Goal: Task Accomplishment & Management: Manage account settings

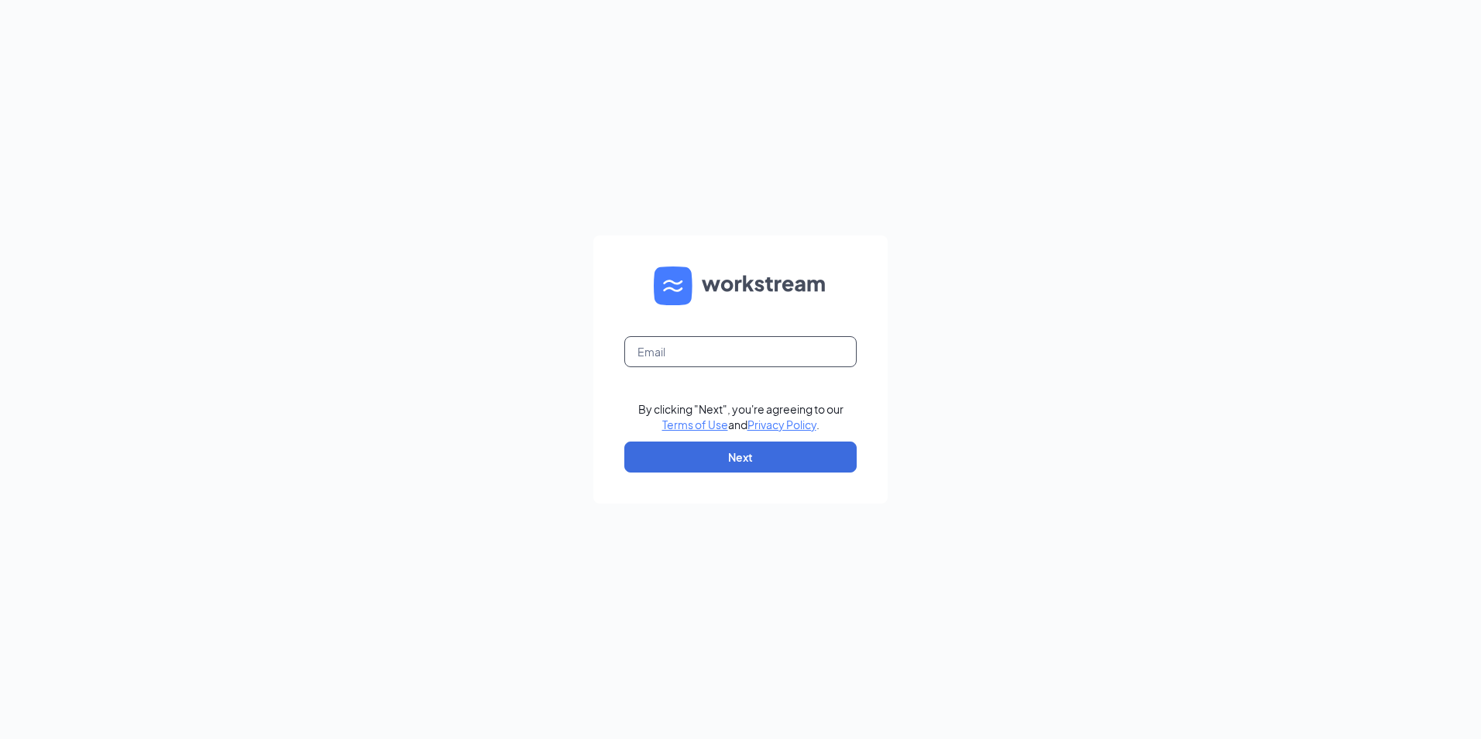
click at [709, 349] on input "text" at bounding box center [740, 351] width 232 height 31
type input "ihop1203@romulusinc.com"
click at [672, 443] on button "Next" at bounding box center [740, 457] width 232 height 31
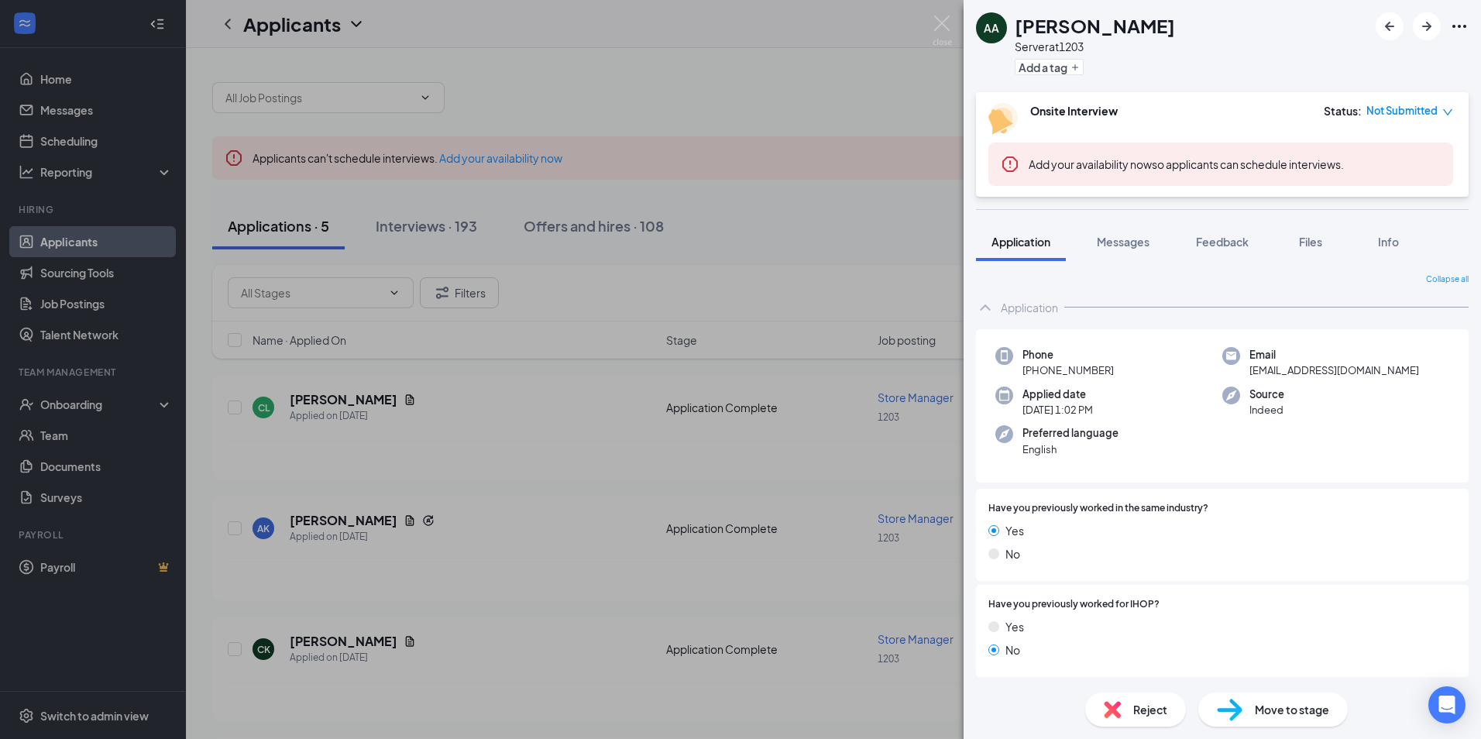
click at [1206, 64] on div "AA [PERSON_NAME] Server at 1203 Add a tag" at bounding box center [1223, 46] width 518 height 92
click at [621, 155] on div "AA [PERSON_NAME] Server at 1203 Add a tag Onsite Interview Status : Not Submitt…" at bounding box center [740, 369] width 1481 height 739
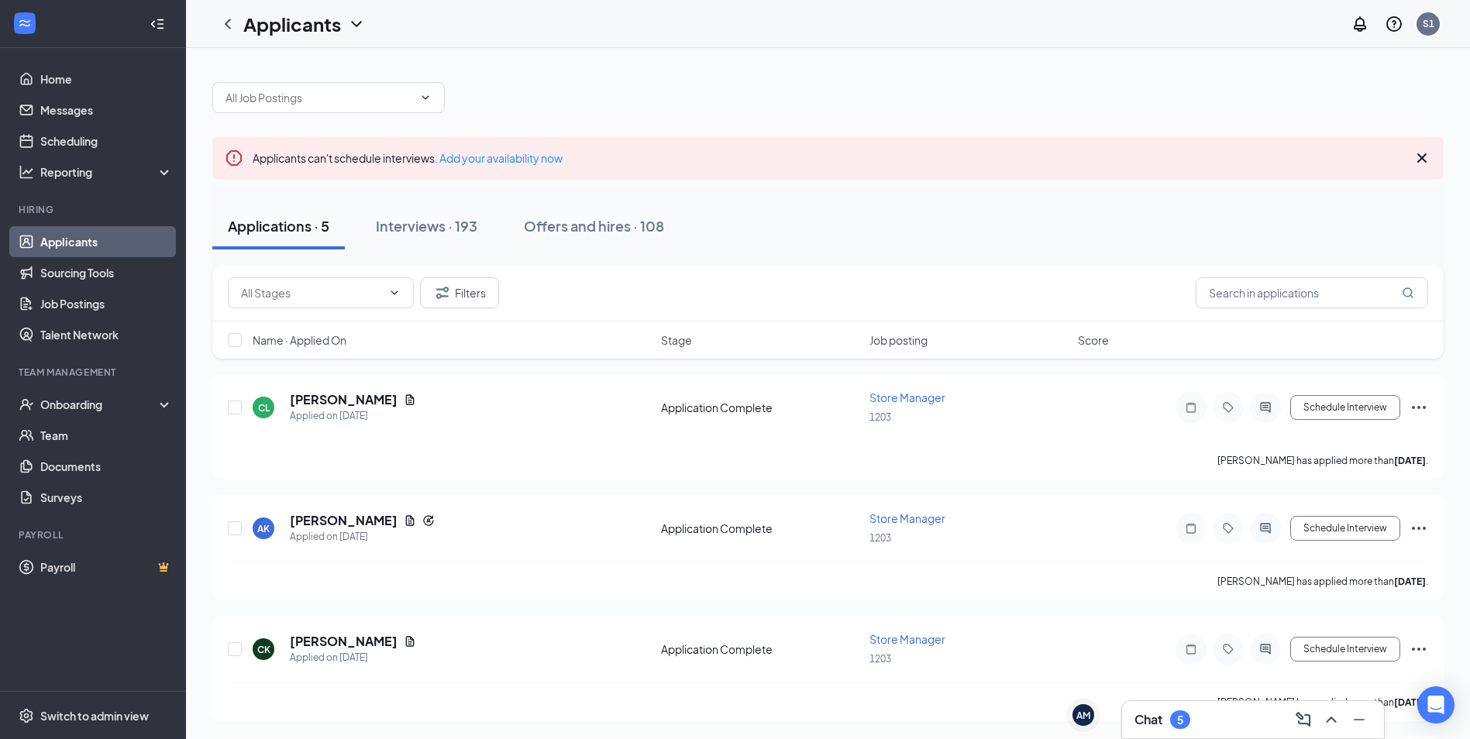
click at [679, 316] on div "Filters" at bounding box center [827, 293] width 1231 height 57
click at [42, 74] on link "Home" at bounding box center [106, 79] width 132 height 31
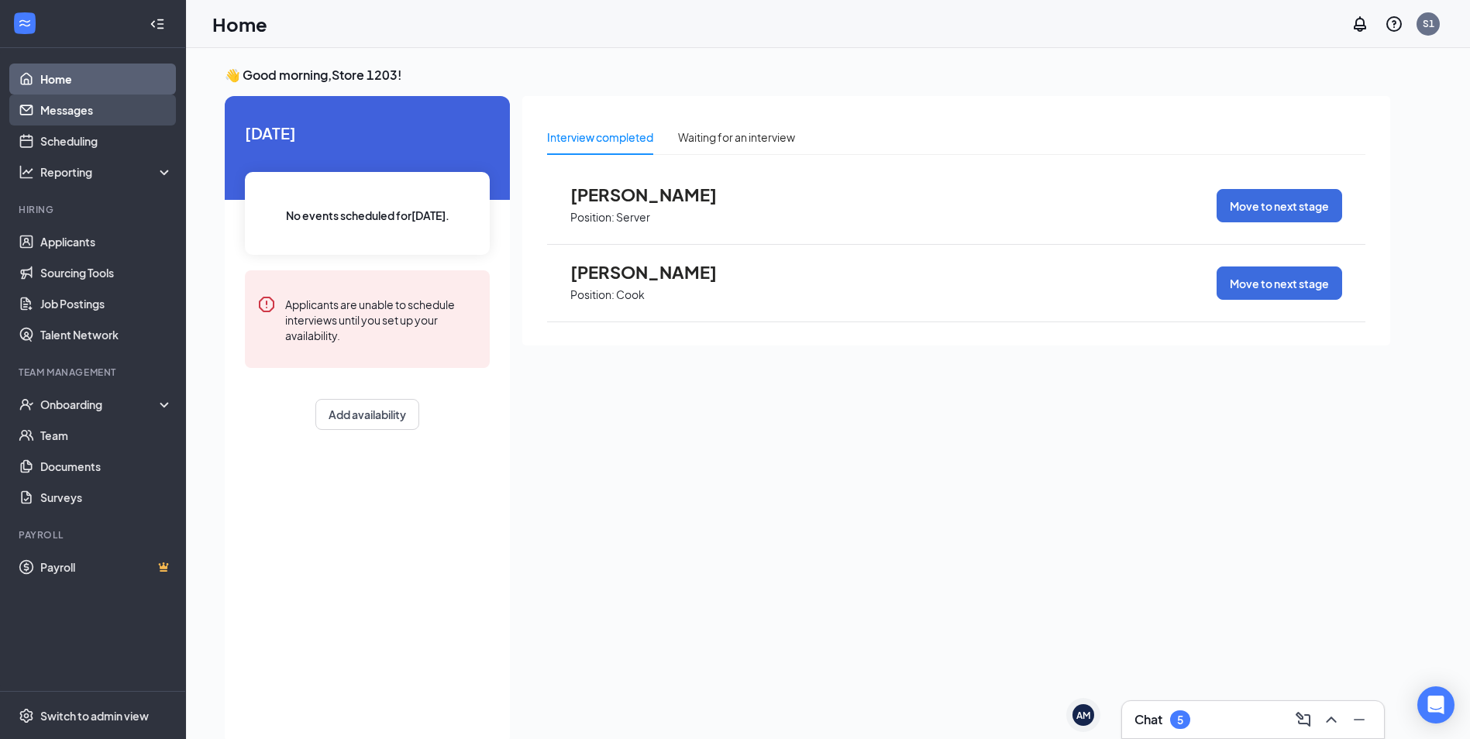
click at [81, 114] on link "Messages" at bounding box center [106, 110] width 132 height 31
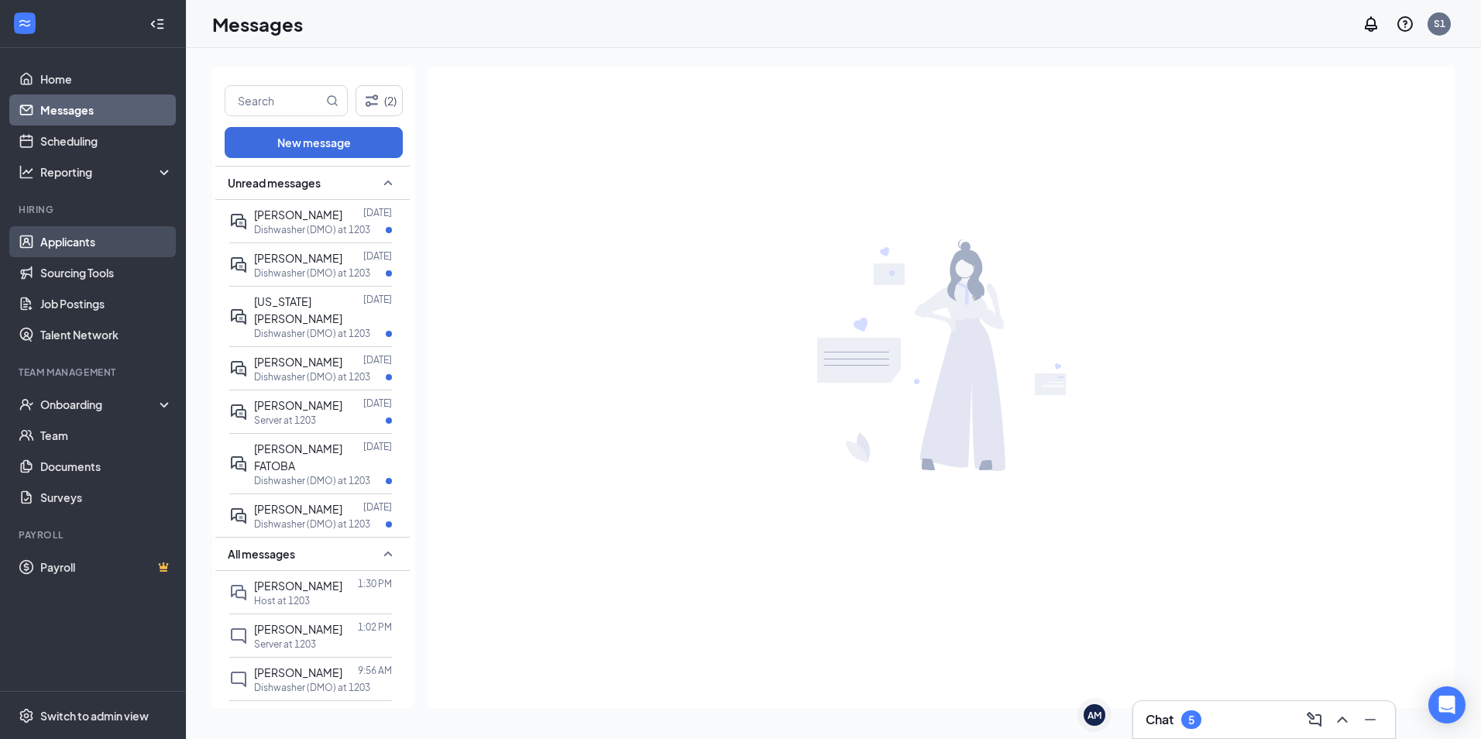
click at [98, 251] on link "Applicants" at bounding box center [106, 241] width 132 height 31
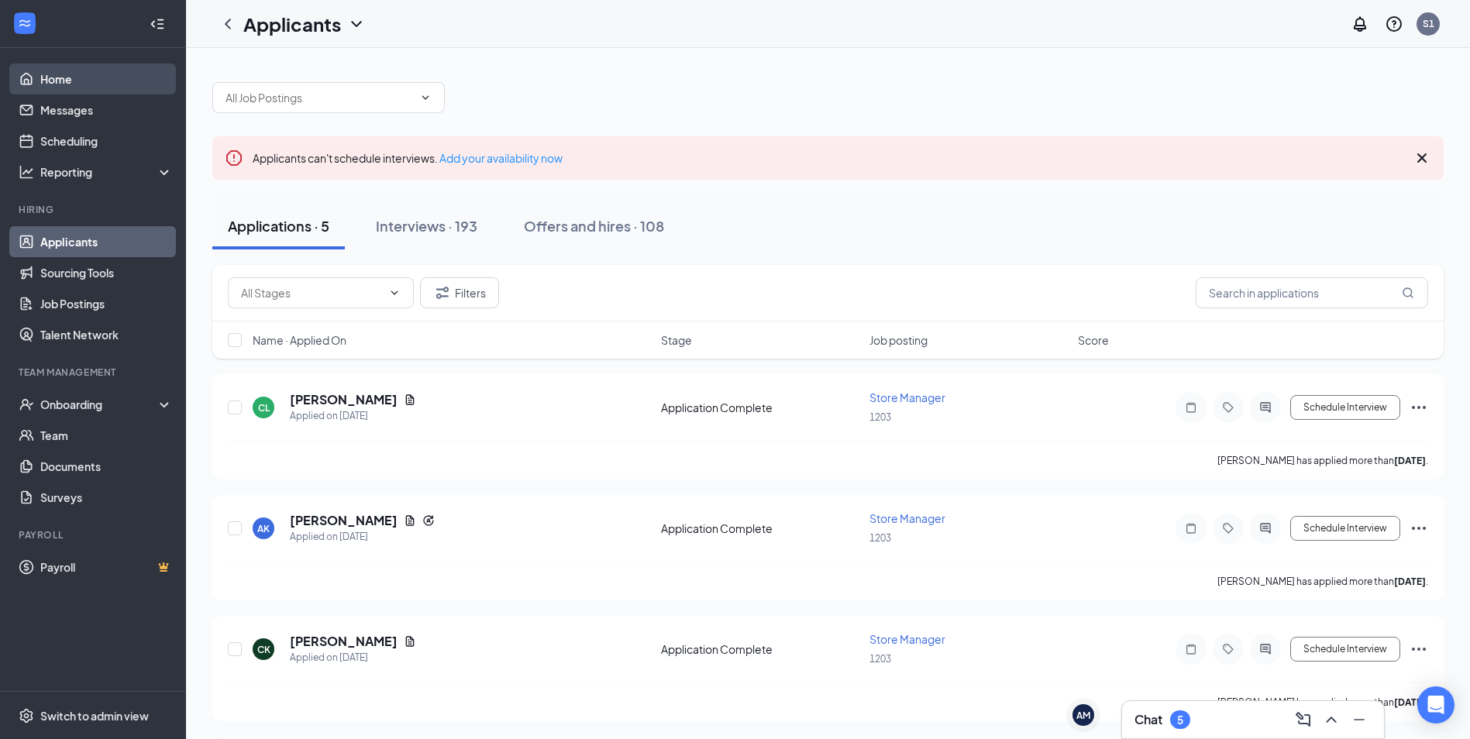
click at [72, 74] on link "Home" at bounding box center [106, 79] width 132 height 31
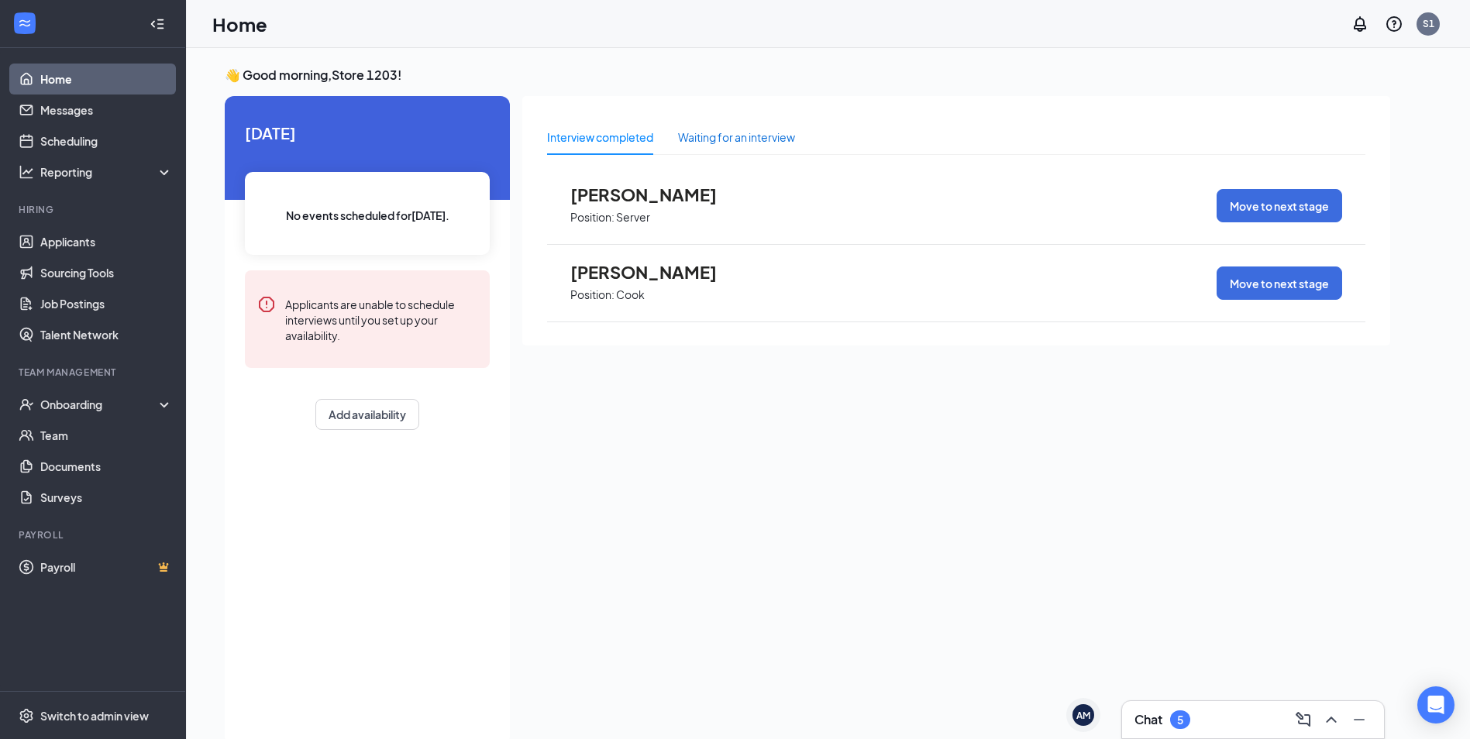
click at [783, 138] on div "Waiting for an interview" at bounding box center [736, 137] width 117 height 17
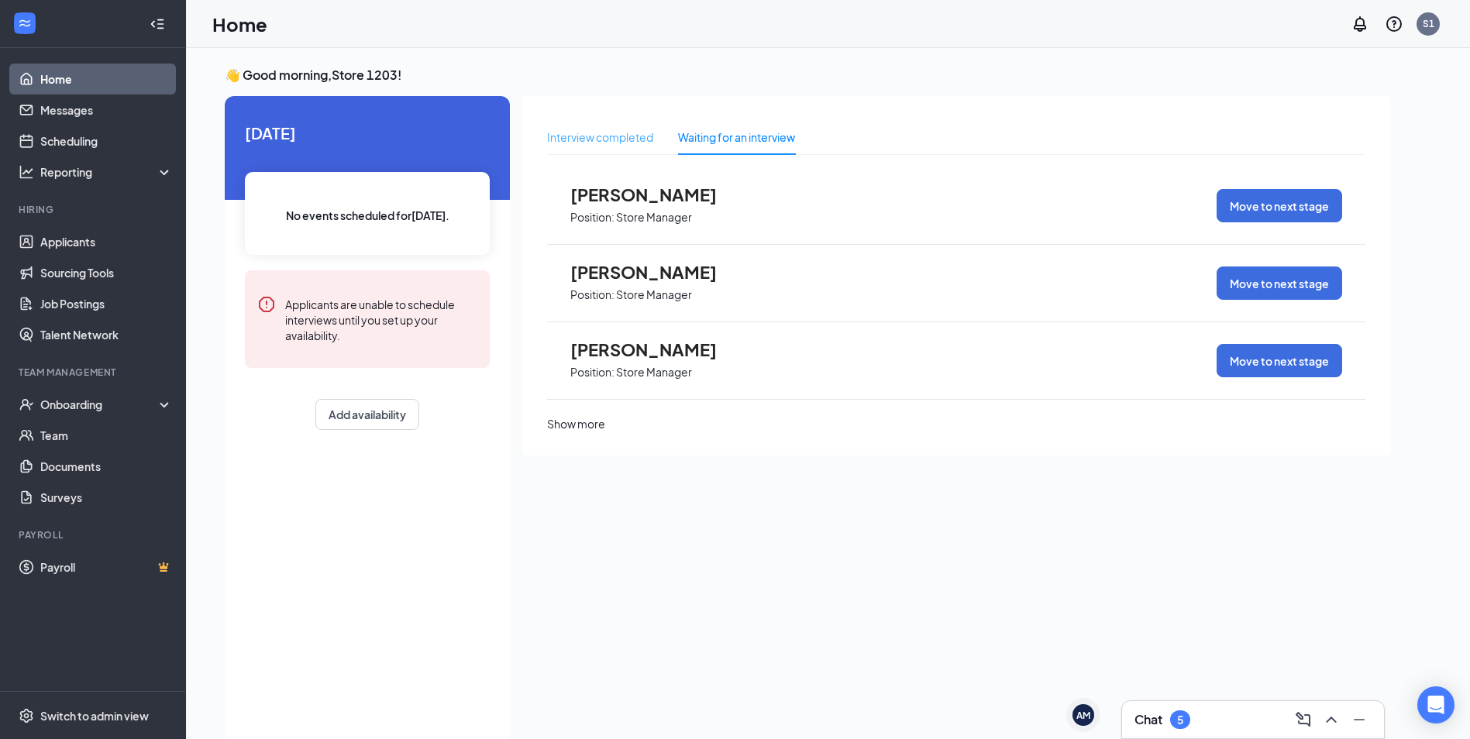
click at [613, 146] on div "Interview completed" at bounding box center [600, 137] width 106 height 36
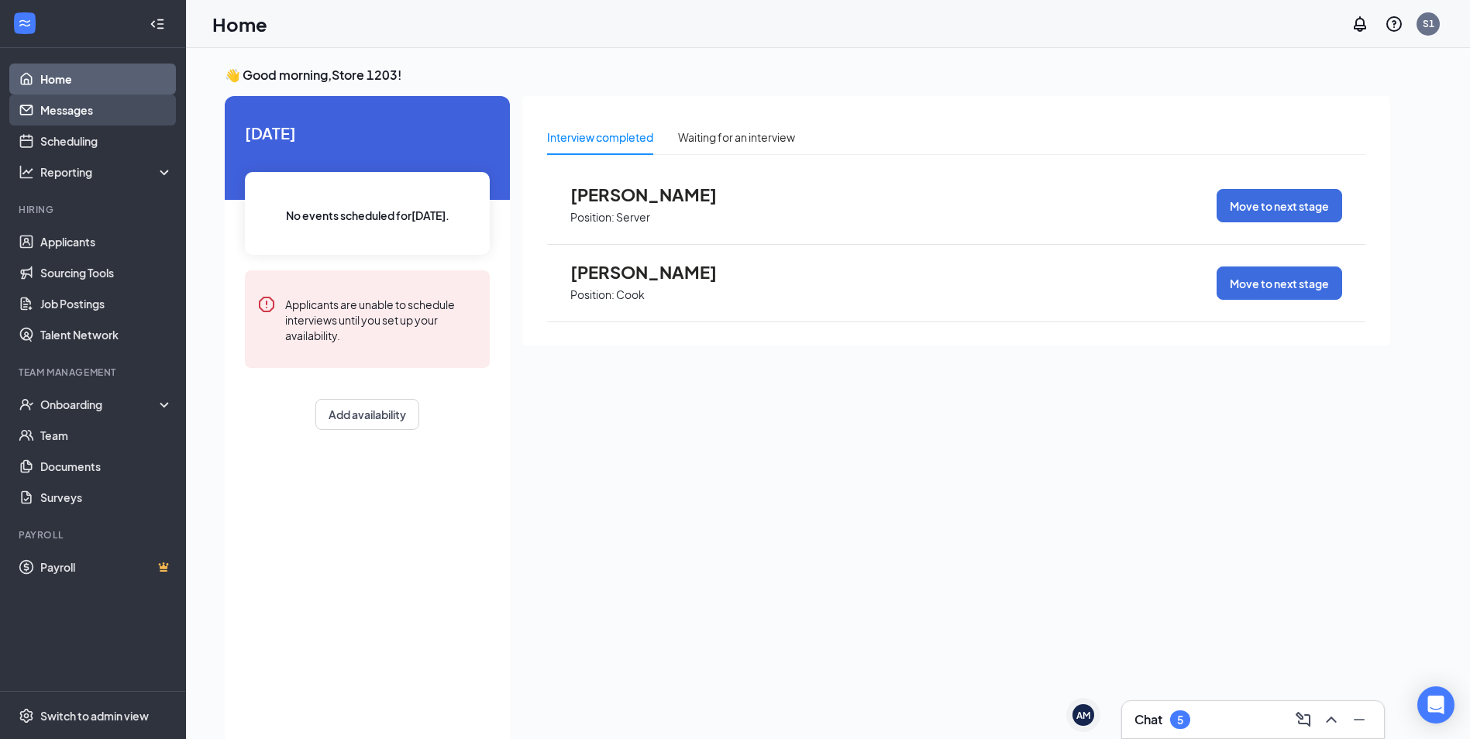
click at [81, 112] on link "Messages" at bounding box center [106, 110] width 132 height 31
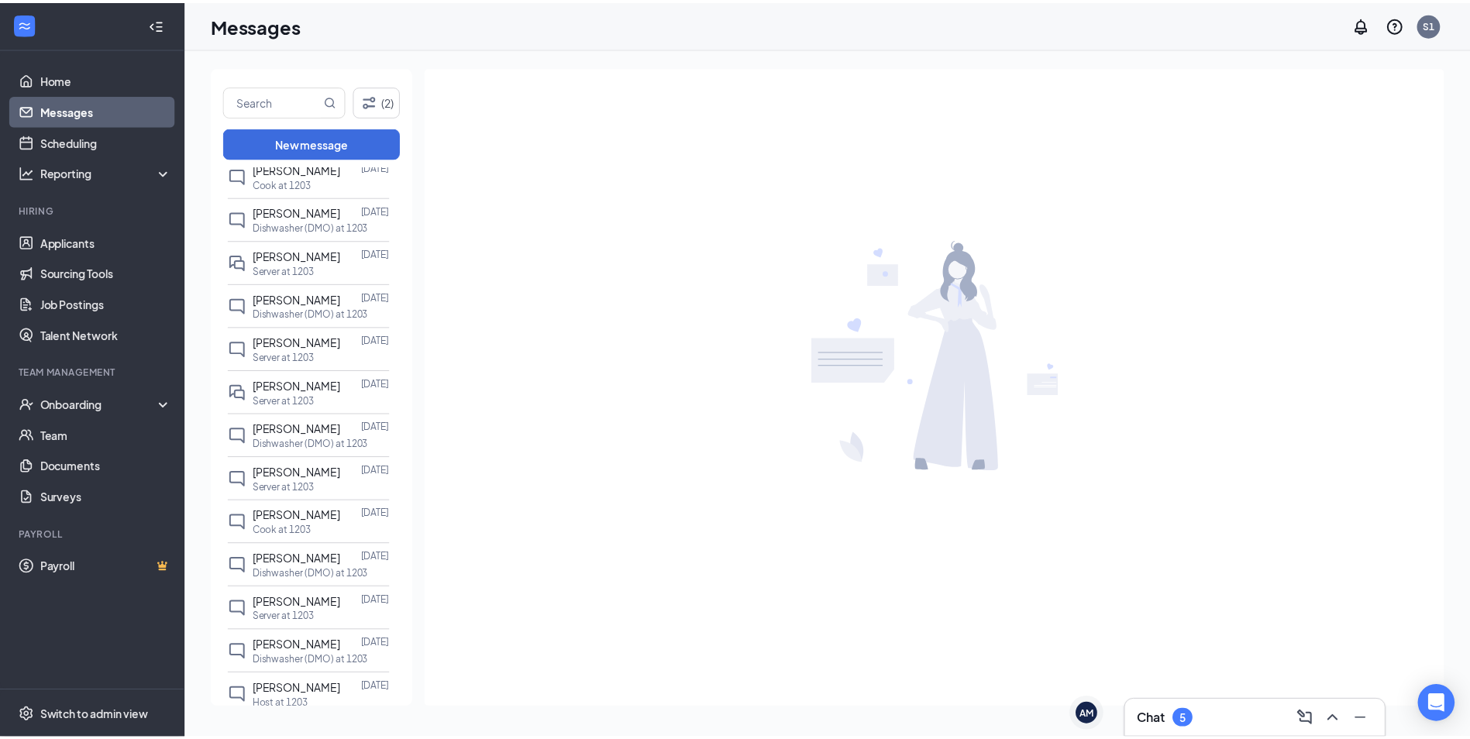
scroll to position [1131, 0]
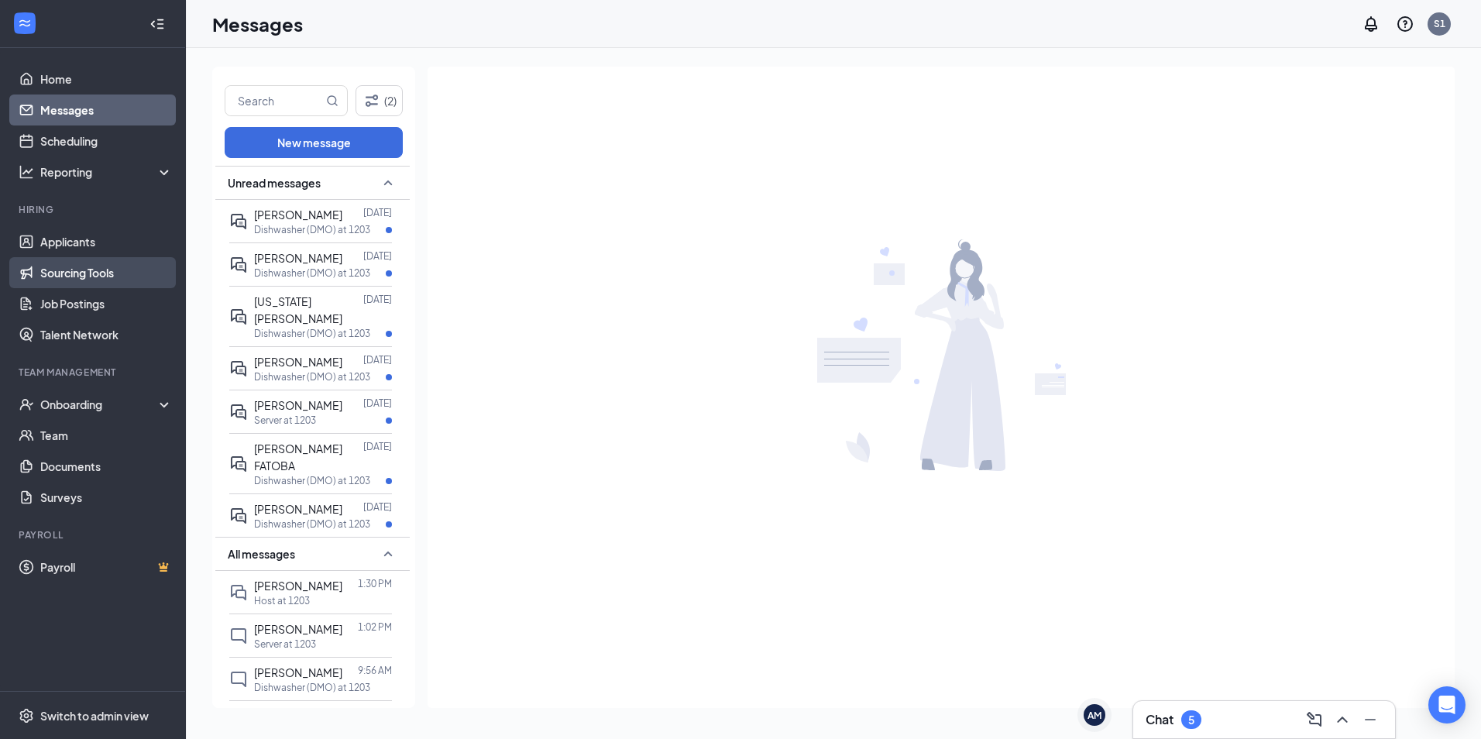
click at [91, 258] on link "Sourcing Tools" at bounding box center [106, 272] width 132 height 31
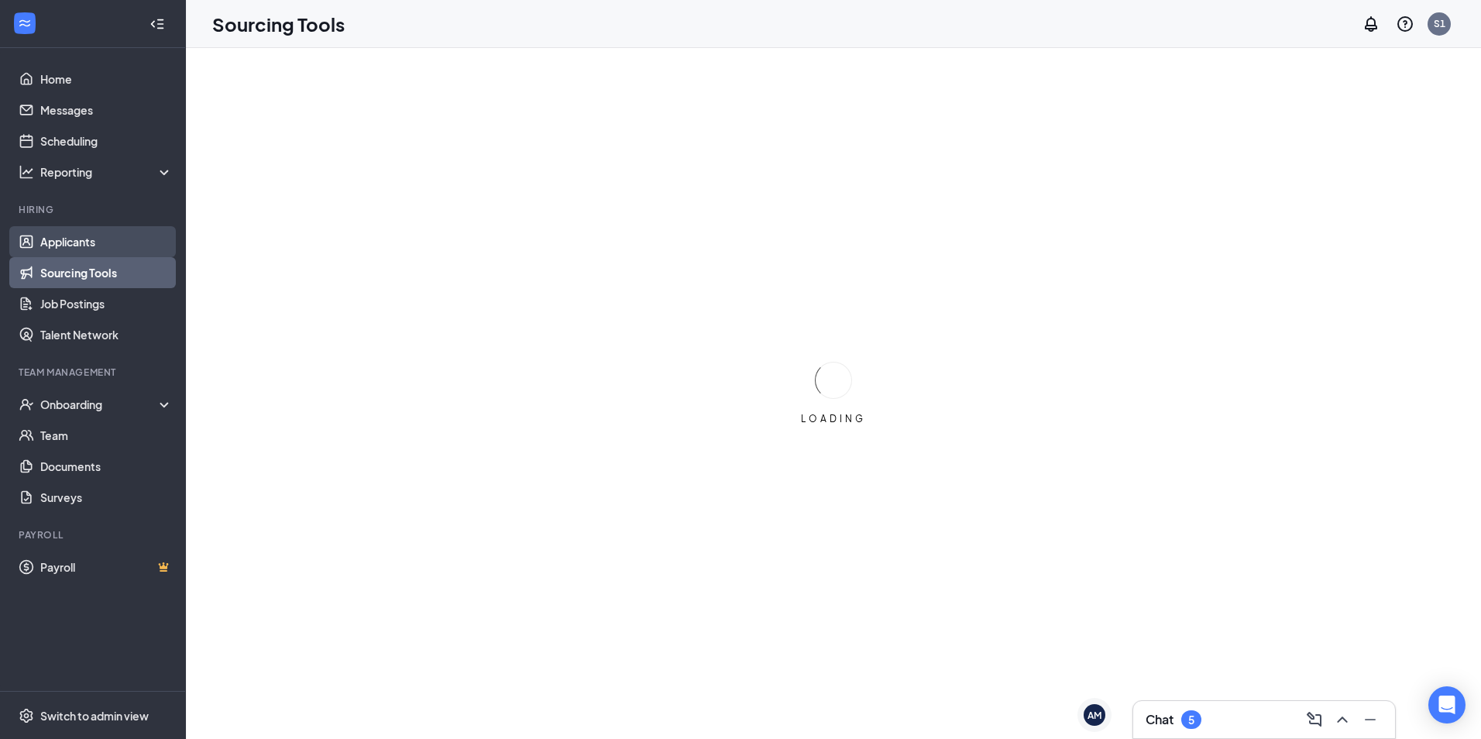
click at [87, 253] on link "Applicants" at bounding box center [106, 241] width 132 height 31
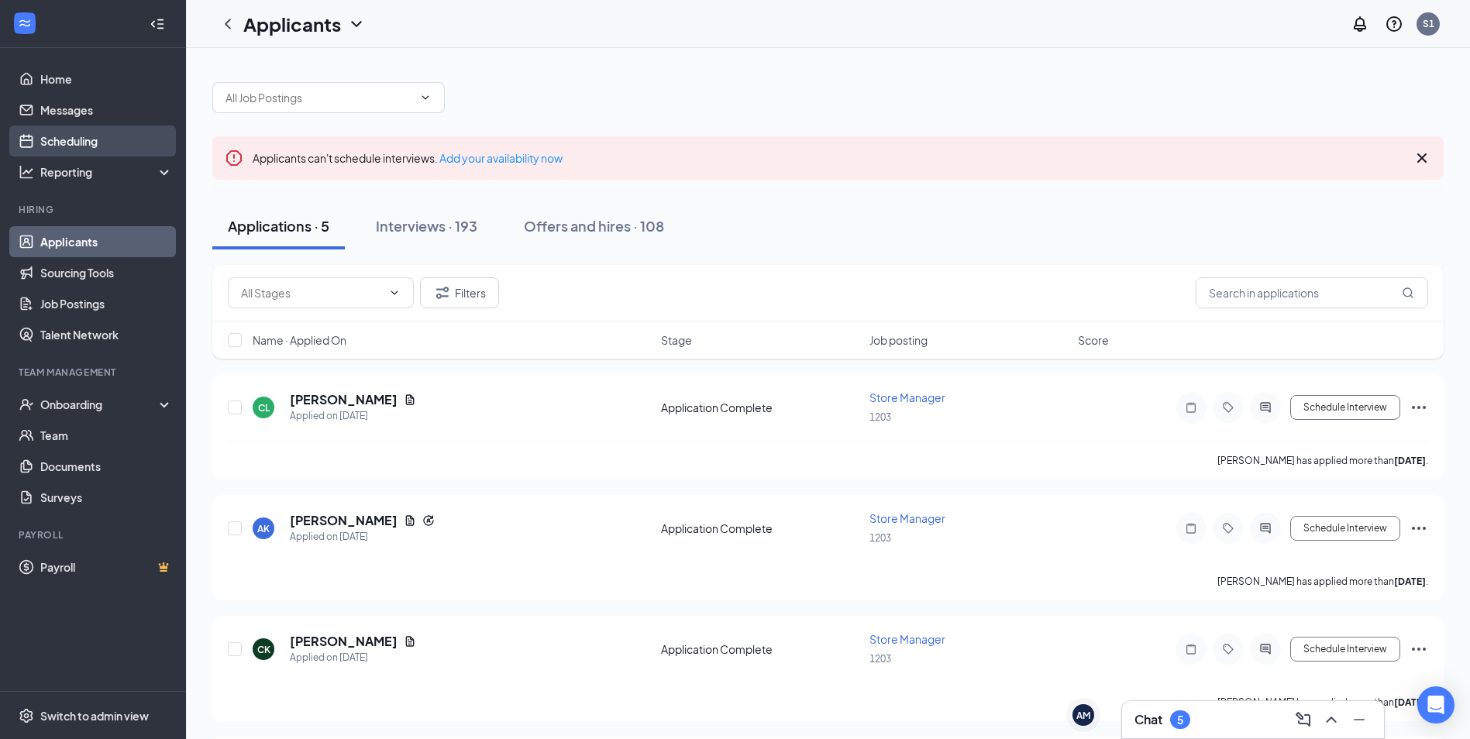
click at [81, 140] on link "Scheduling" at bounding box center [106, 141] width 132 height 31
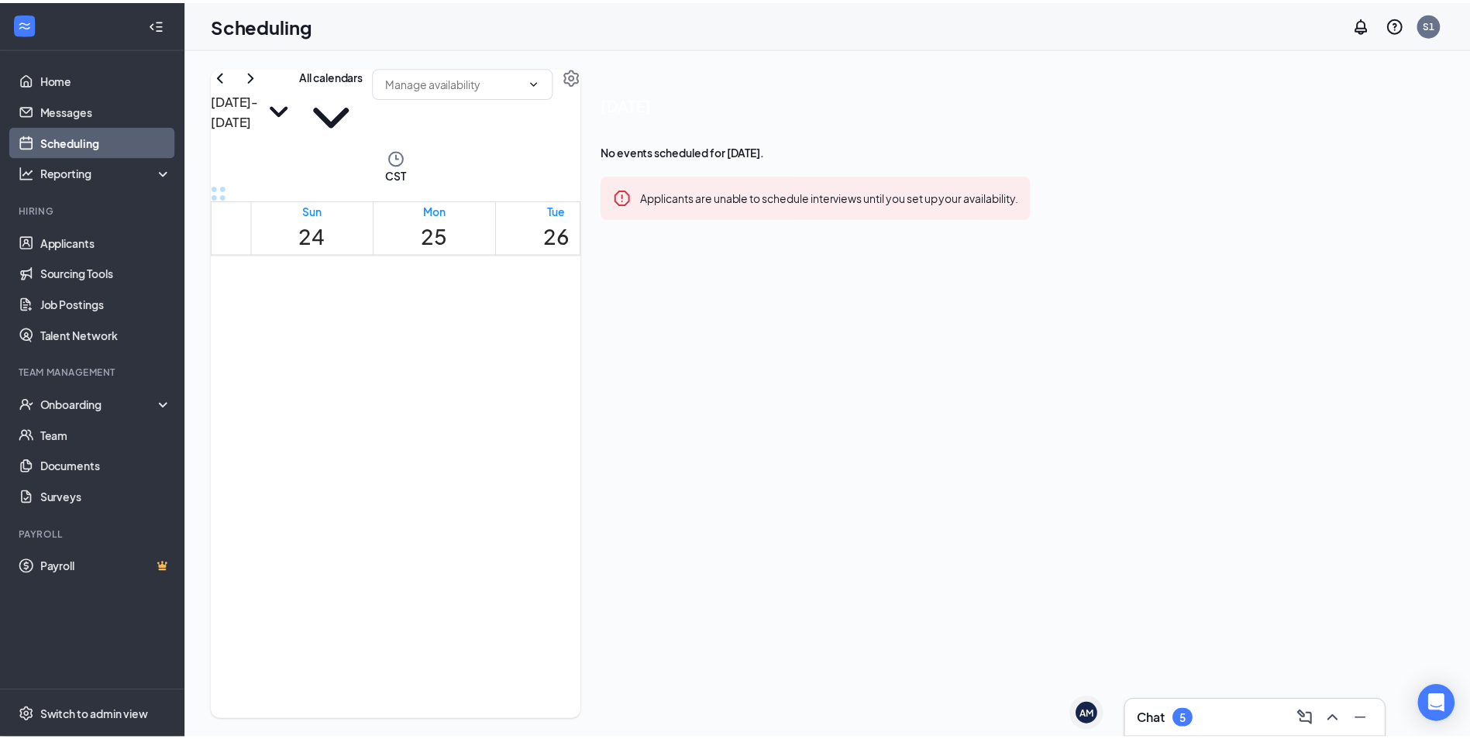
scroll to position [762, 0]
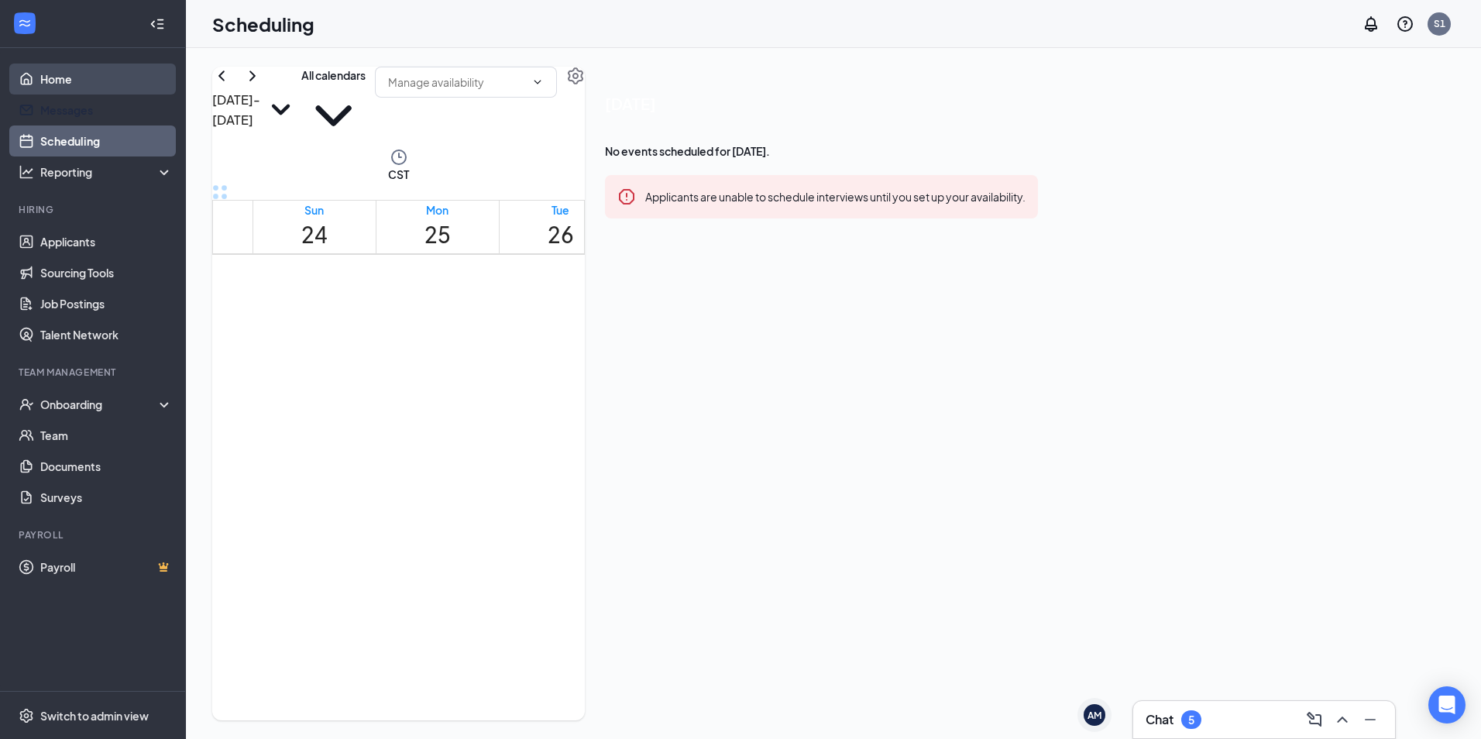
click at [55, 85] on link "Home" at bounding box center [106, 79] width 132 height 31
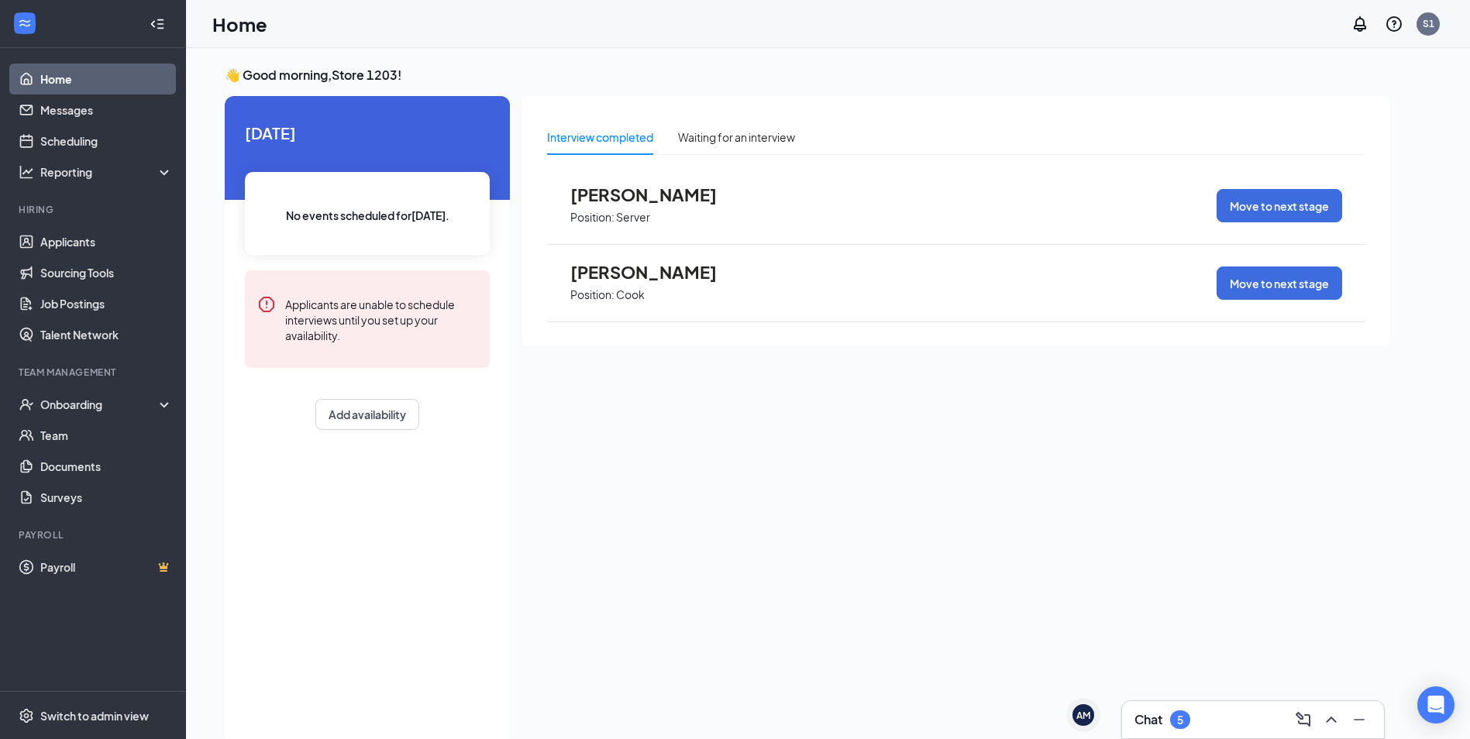
click at [1164, 724] on div "Chat 5" at bounding box center [1162, 719] width 56 height 19
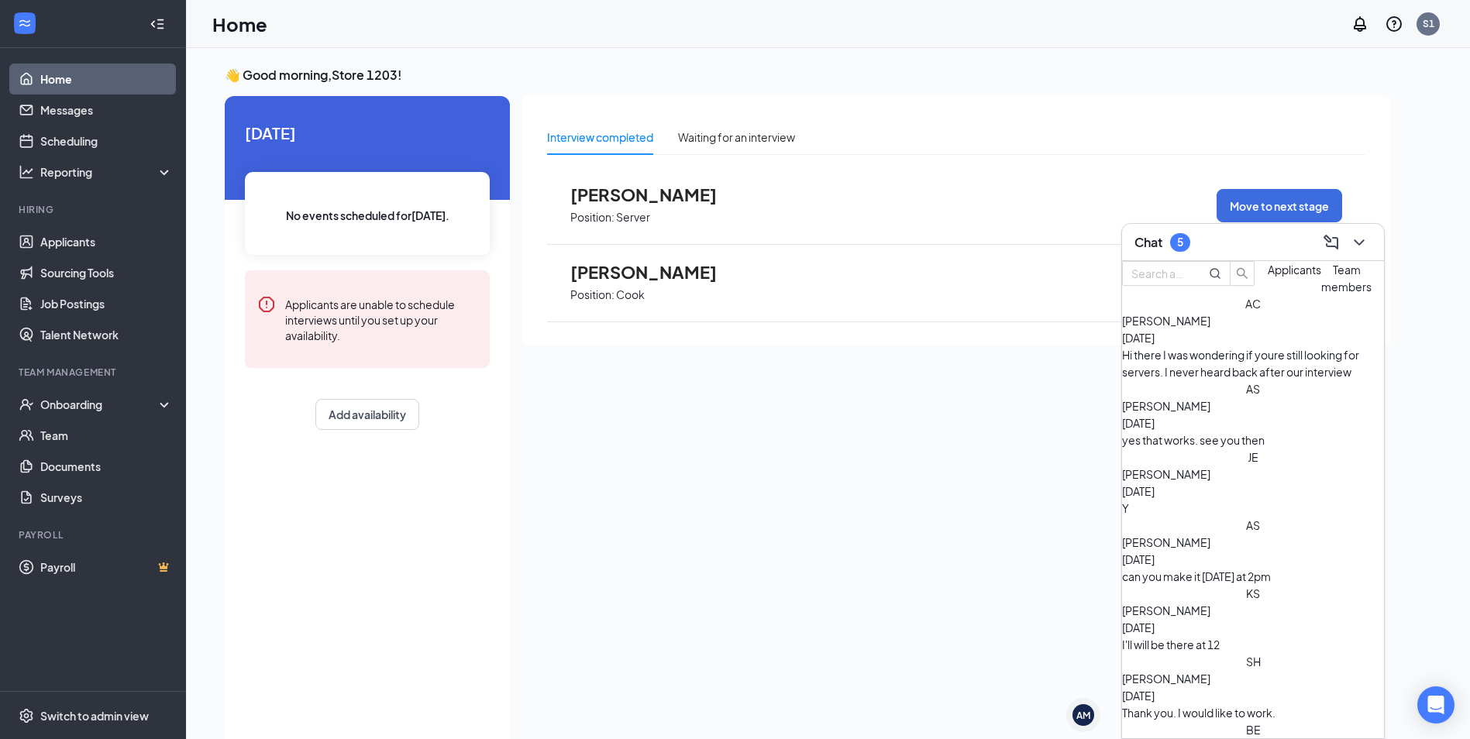
click at [1229, 435] on div "yes that works. see you then" at bounding box center [1253, 440] width 262 height 17
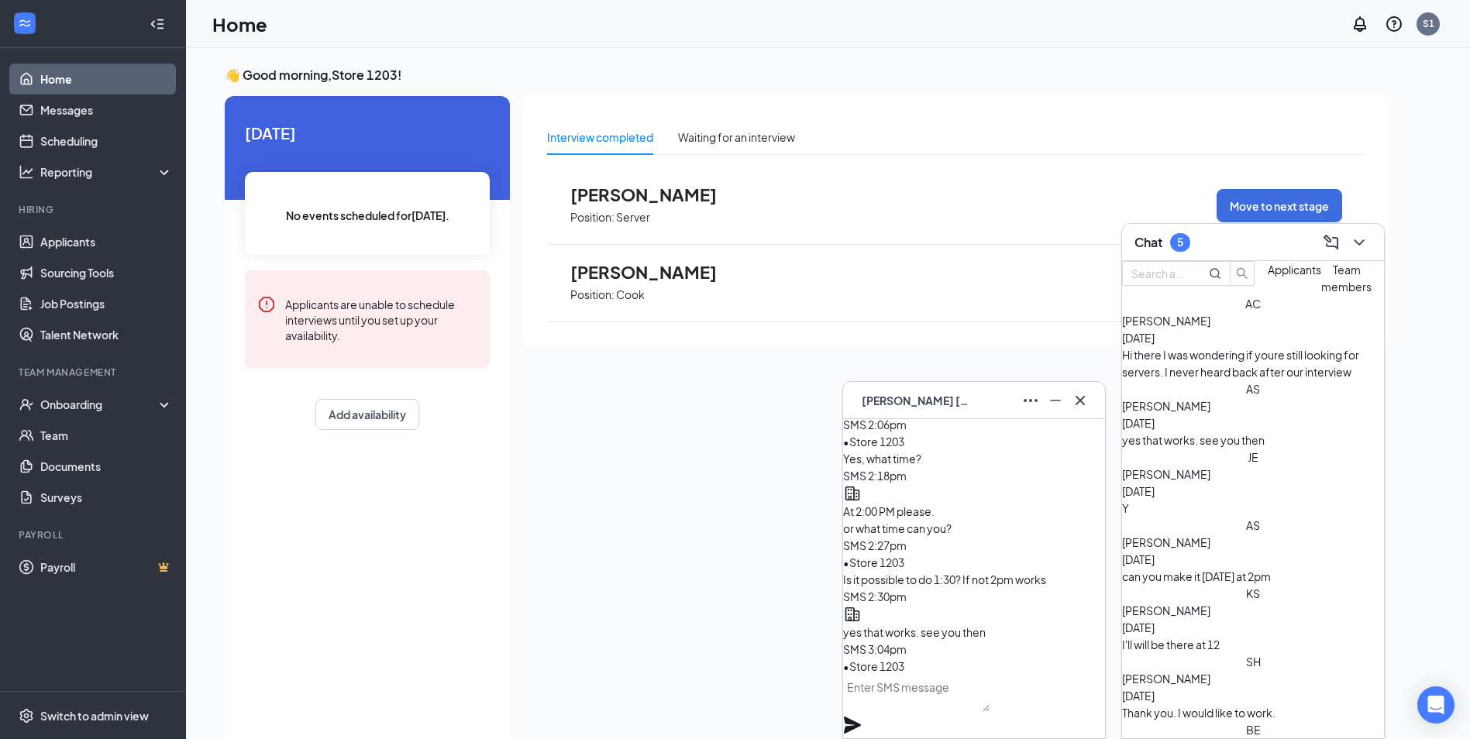
click at [907, 397] on span "Akira Sinnott" at bounding box center [916, 400] width 108 height 17
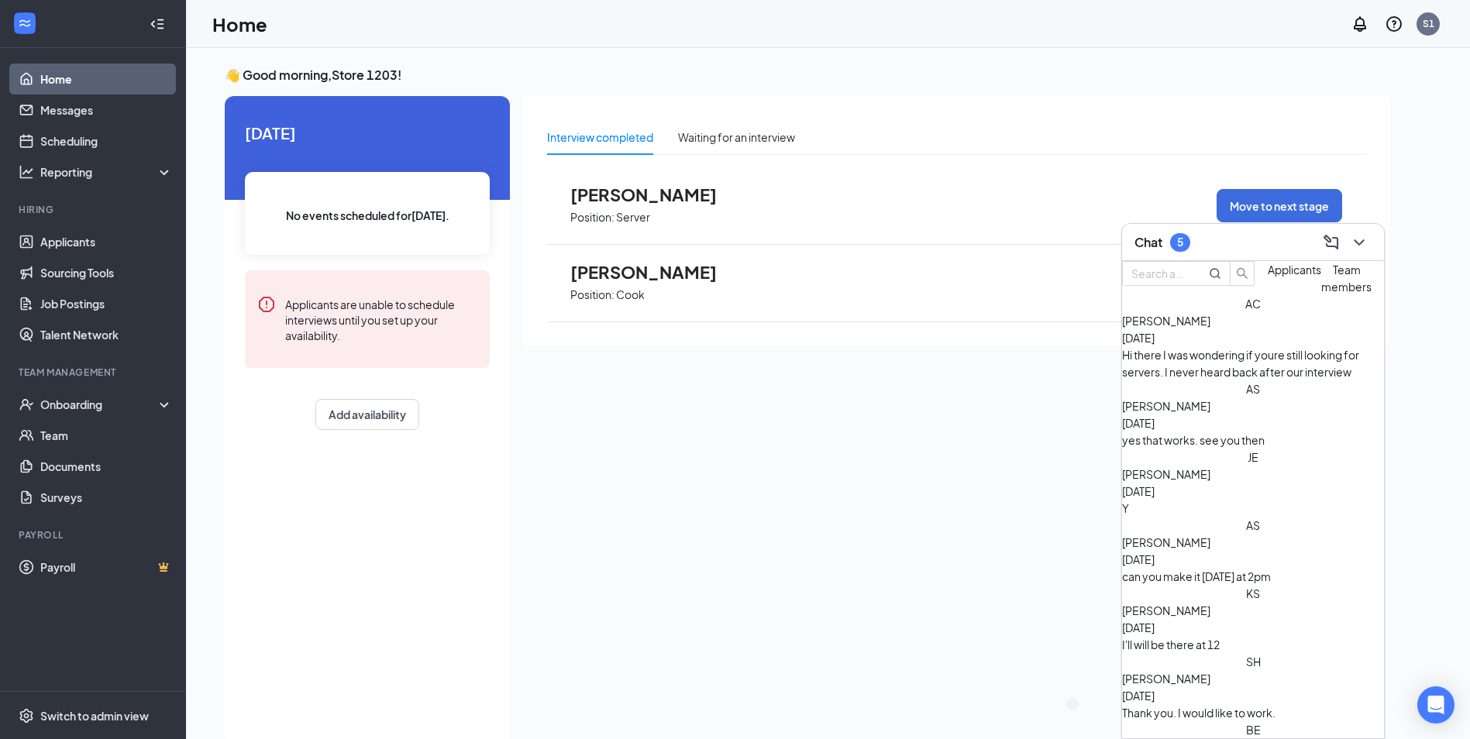
click at [1210, 413] on span "[PERSON_NAME]" at bounding box center [1166, 406] width 88 height 14
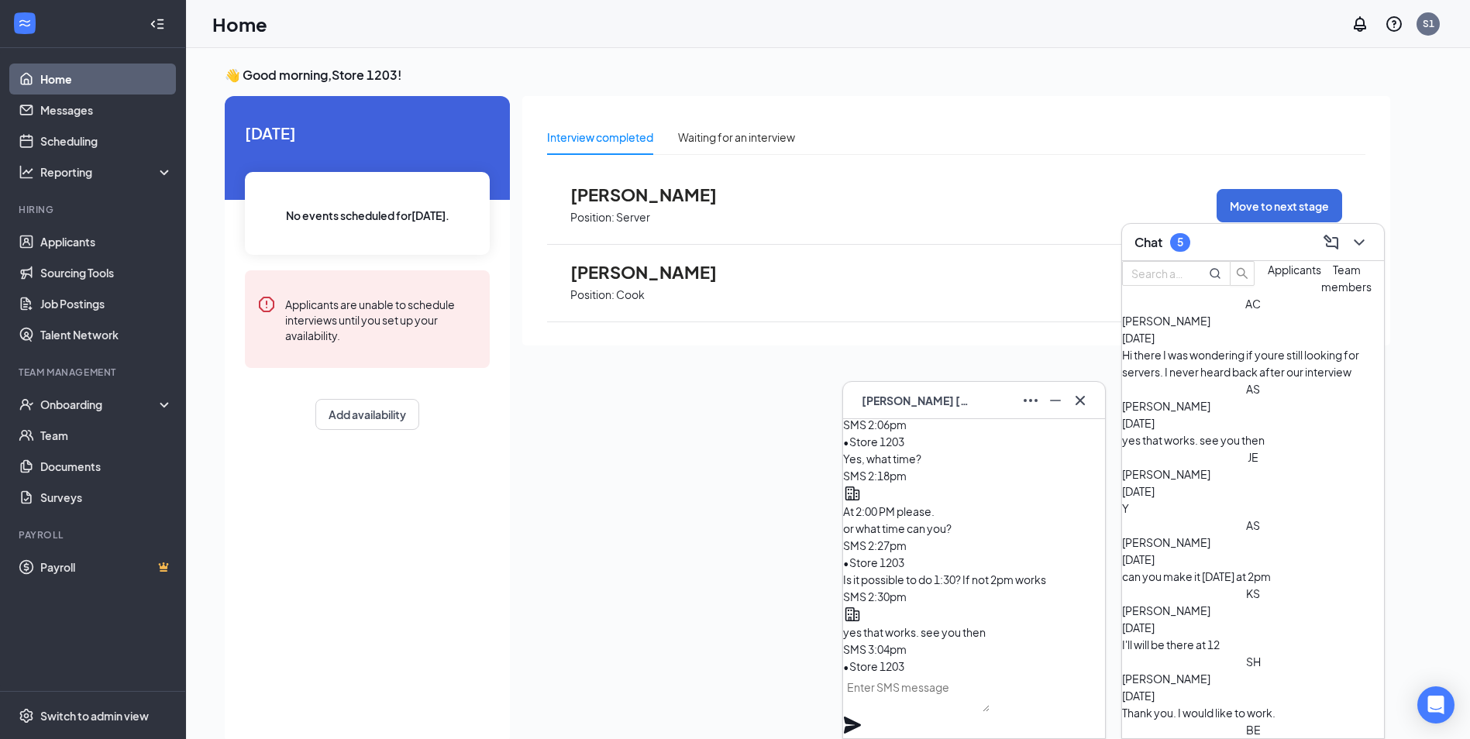
click at [1144, 397] on div "AS" at bounding box center [1253, 388] width 262 height 17
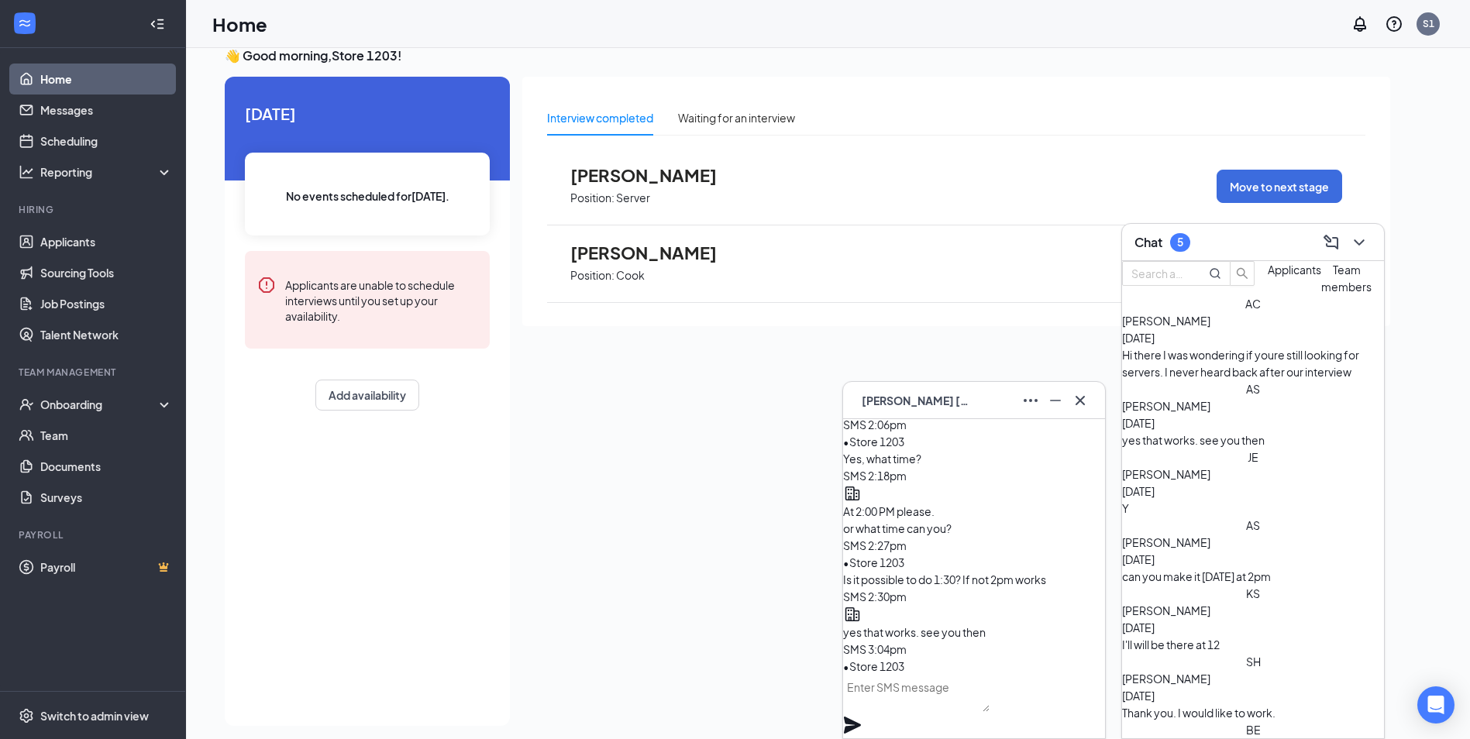
scroll to position [33, 0]
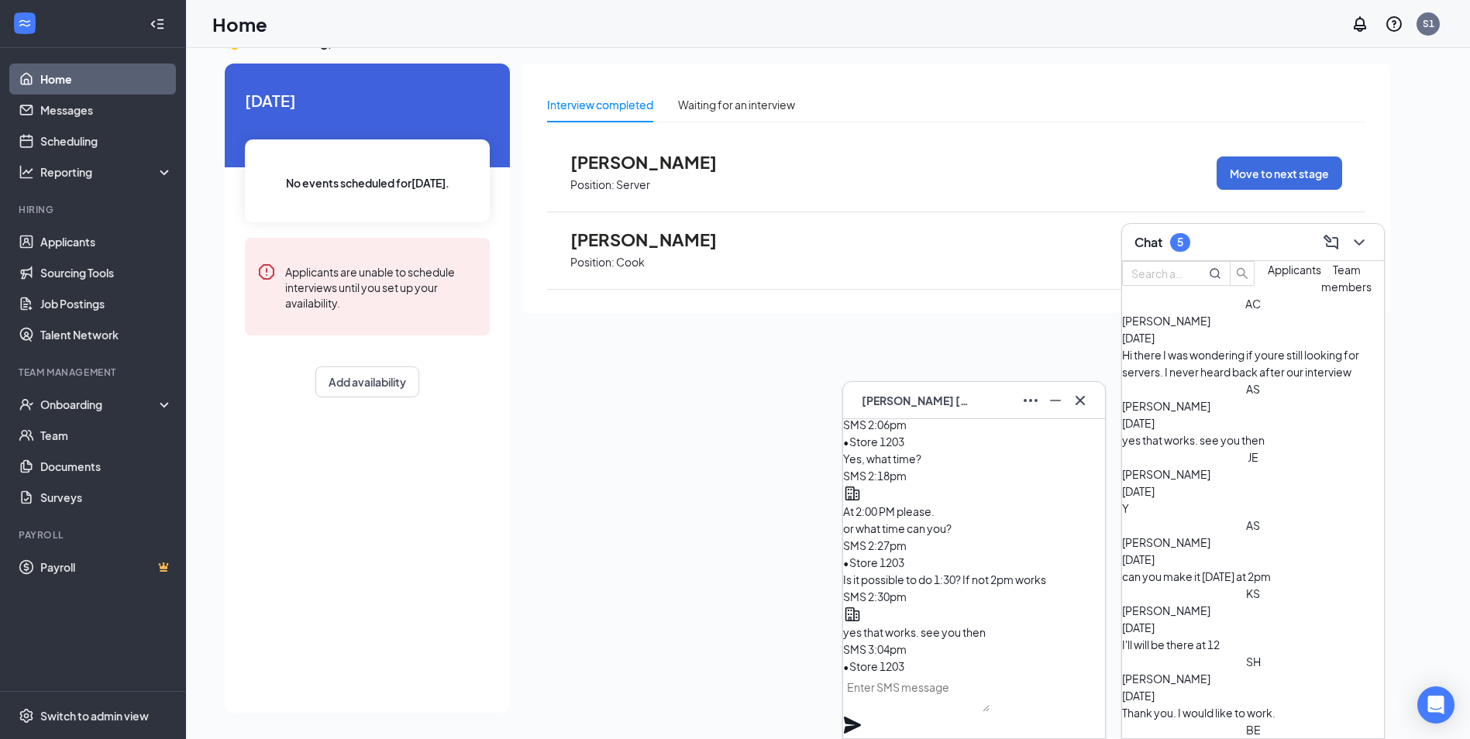
click at [1222, 434] on div "yes that works. see you then" at bounding box center [1253, 440] width 262 height 17
click at [1034, 404] on icon "Ellipses" at bounding box center [1030, 400] width 19 height 19
click at [1053, 437] on link "View message history" at bounding box center [1082, 430] width 111 height 17
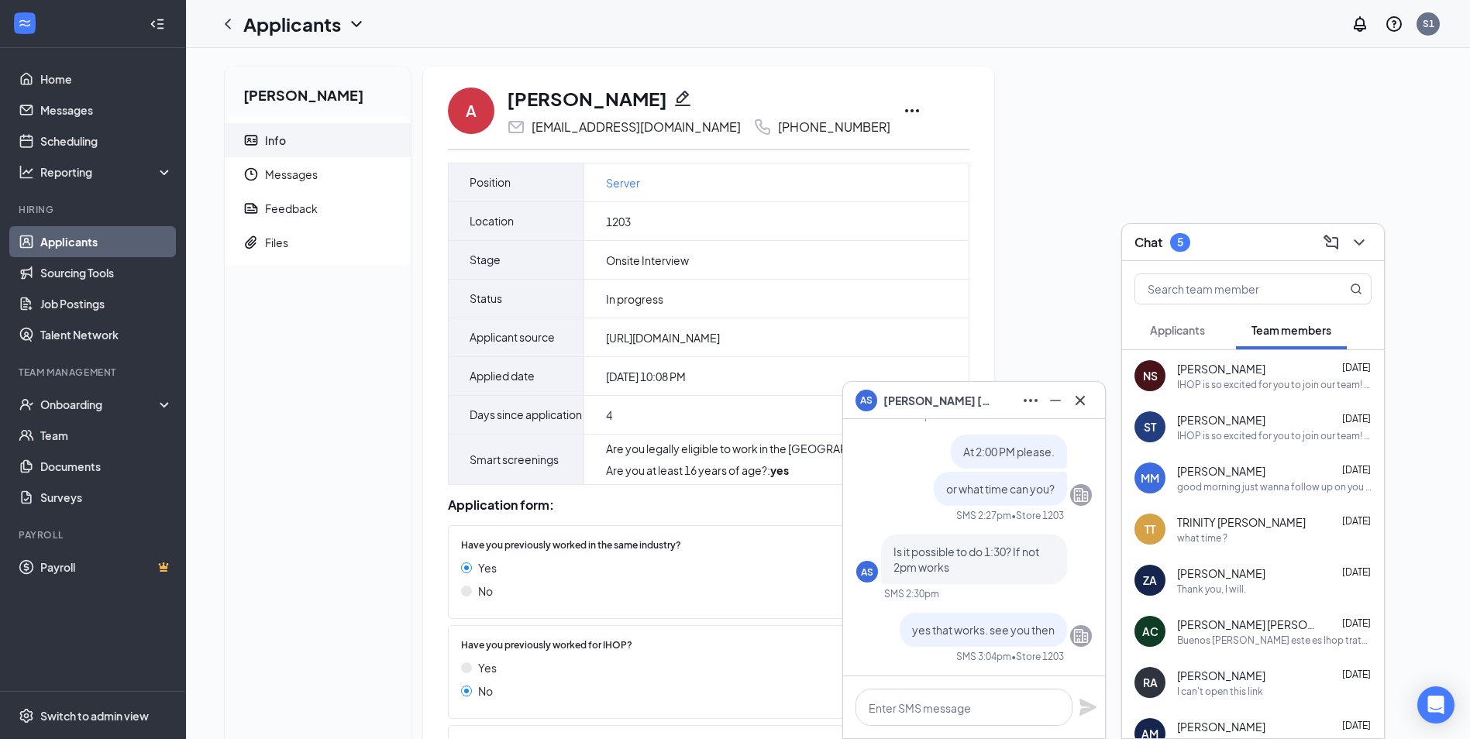
click at [1118, 191] on div "Akira Sinnott Info Messages Feedback Files A Akira Sinnott akirasinnott@gmail.c…" at bounding box center [827, 631] width 1231 height 1129
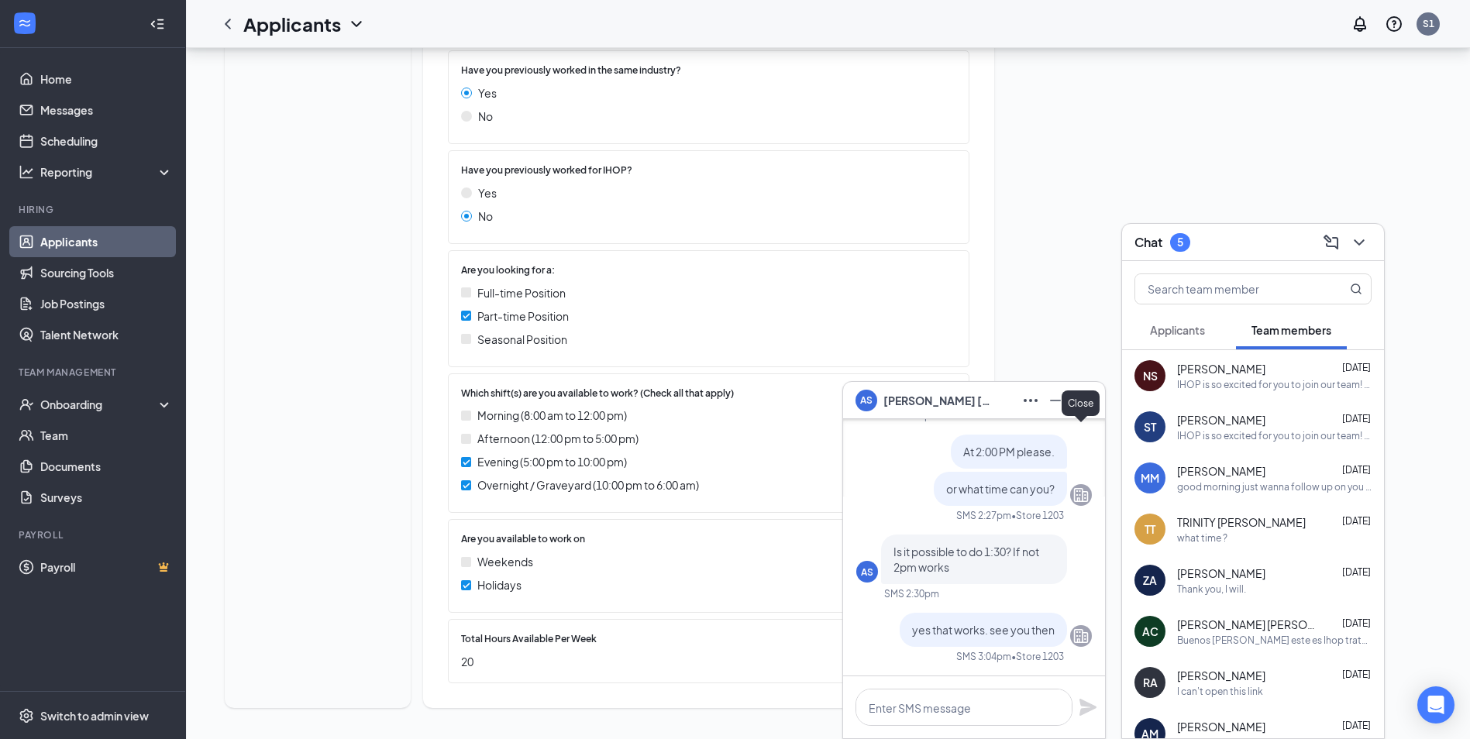
click at [1084, 402] on icon "Cross" at bounding box center [1080, 400] width 19 height 19
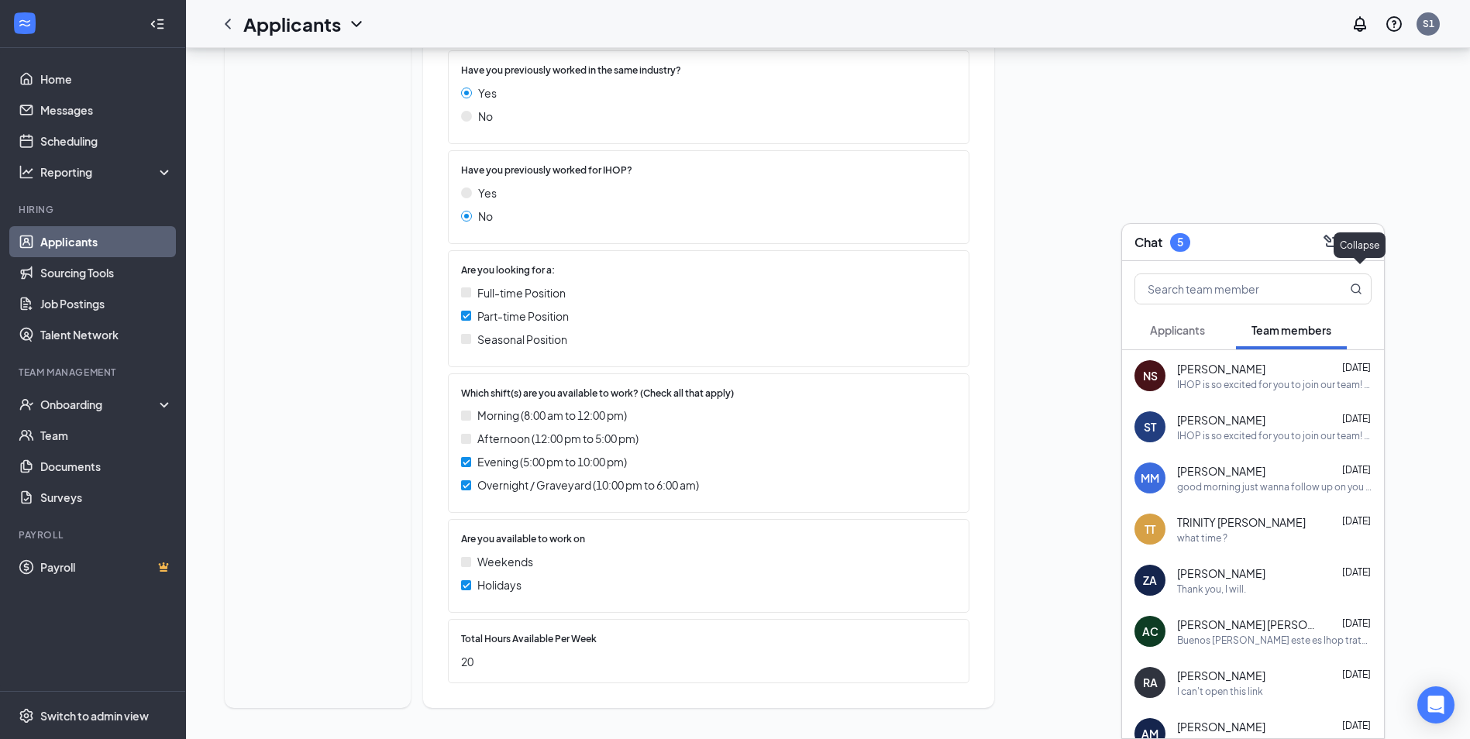
click at [1357, 246] on icon "ChevronDown" at bounding box center [1359, 242] width 19 height 19
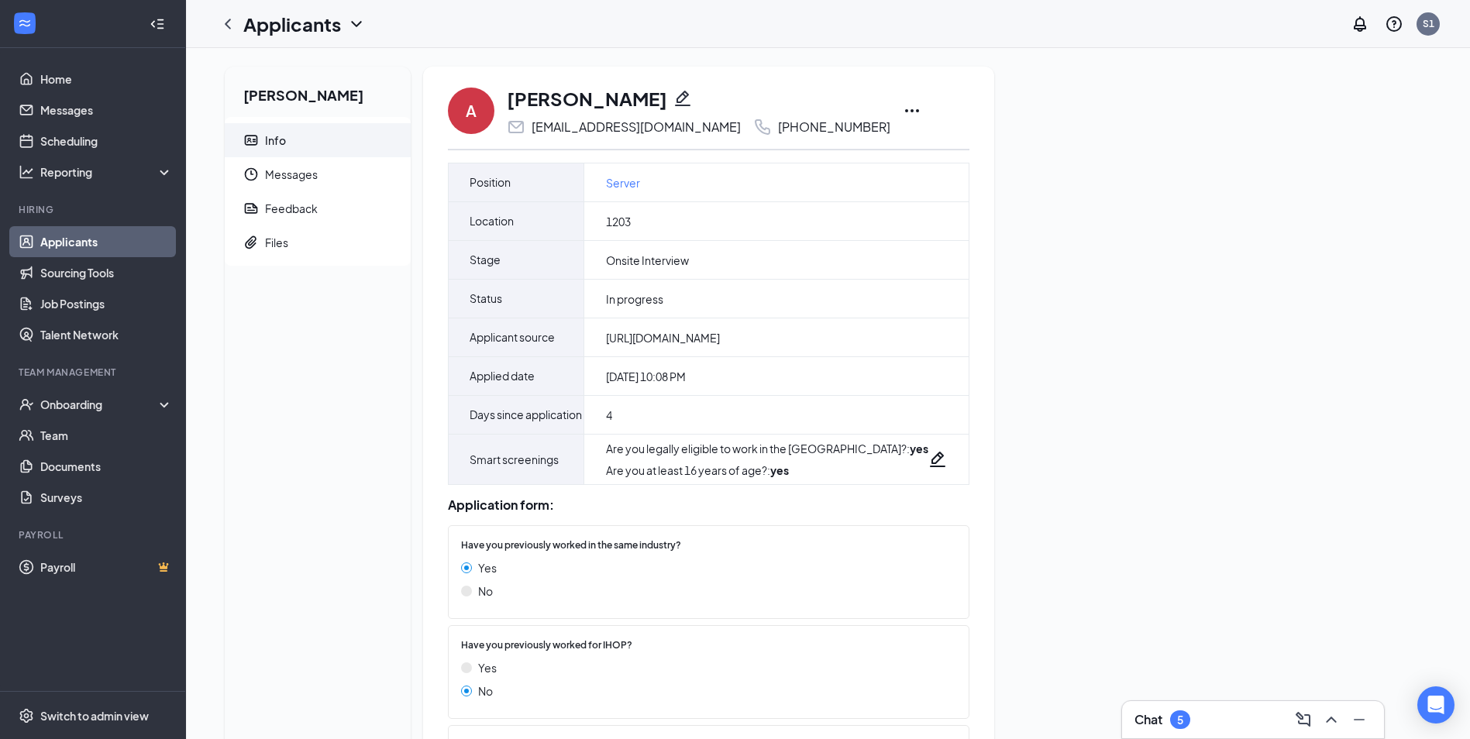
click at [557, 101] on h1 "[PERSON_NAME]" at bounding box center [587, 98] width 160 height 26
click at [903, 119] on icon "Ellipses" at bounding box center [912, 110] width 19 height 19
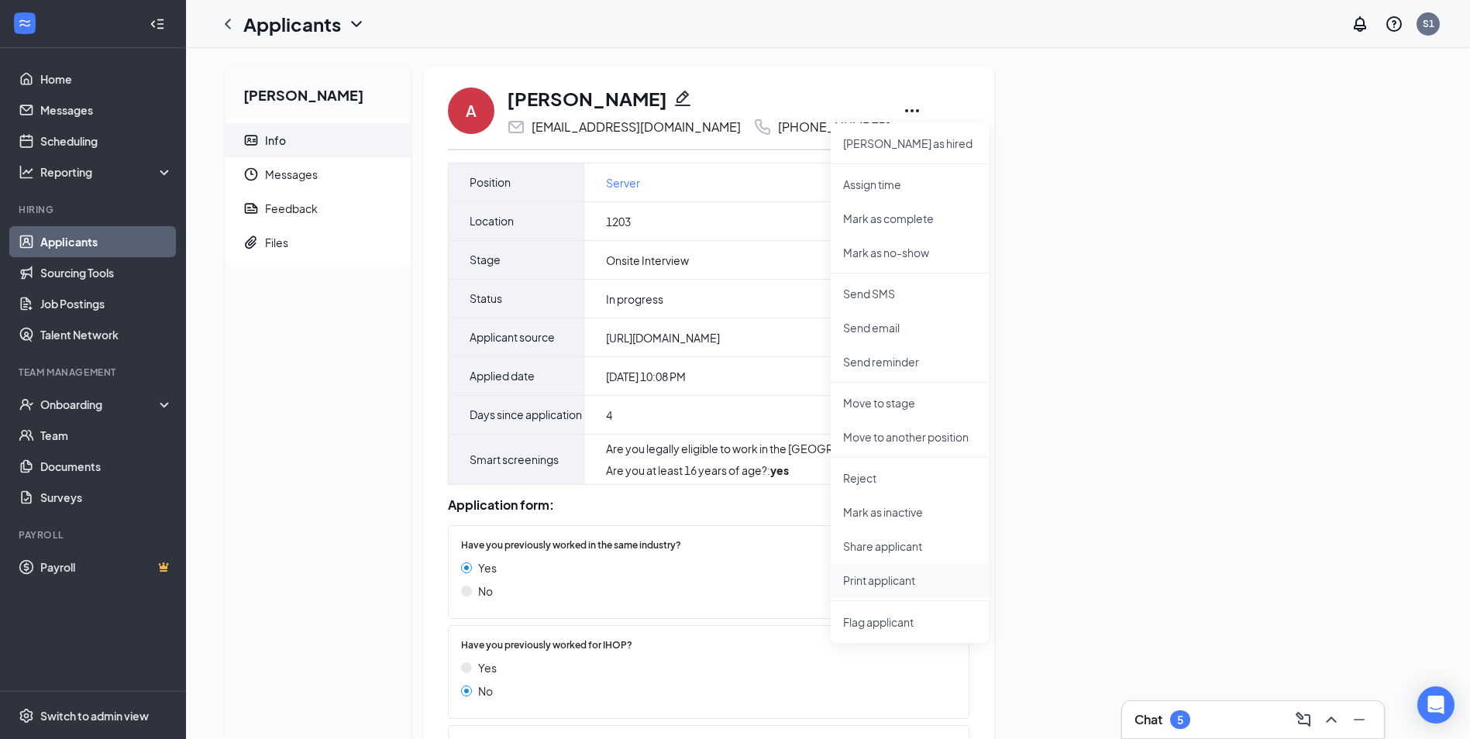
click at [908, 591] on li "Print applicant" at bounding box center [910, 580] width 158 height 34
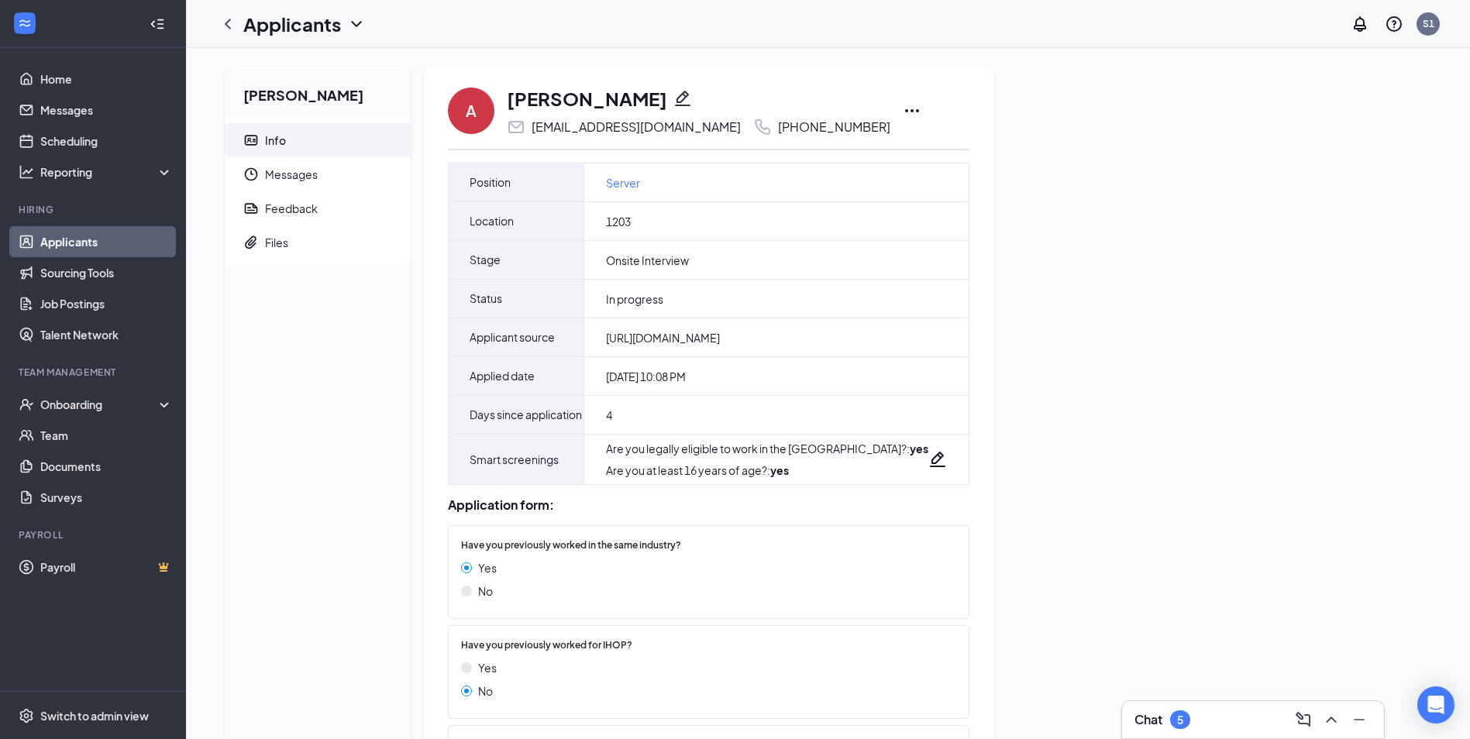
click at [84, 251] on link "Applicants" at bounding box center [106, 241] width 132 height 31
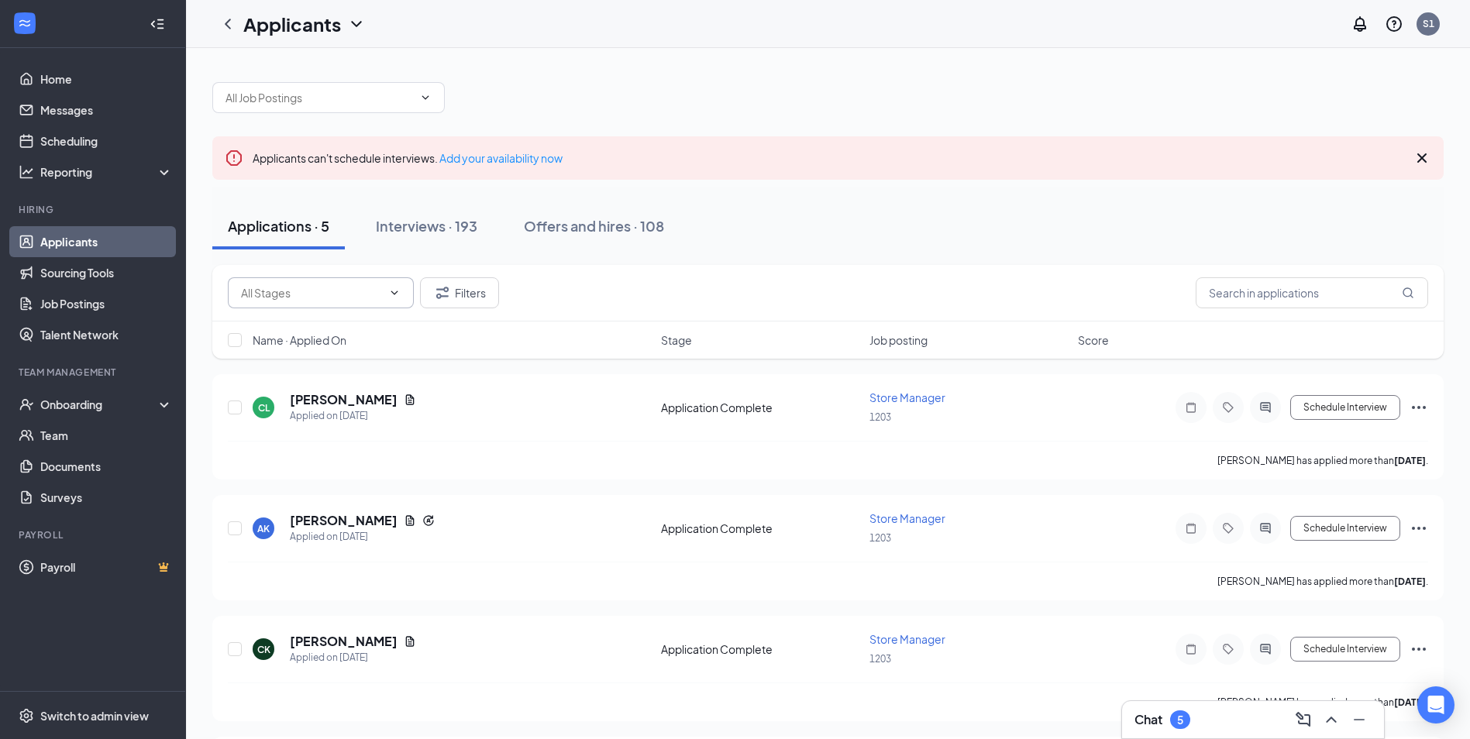
click at [339, 291] on input "text" at bounding box center [311, 292] width 141 height 17
click at [529, 249] on div "Applications · 5 Interviews · 193 Offers and hires · 108" at bounding box center [827, 225] width 1231 height 77
click at [424, 225] on div "Interviews · 193" at bounding box center [426, 225] width 101 height 19
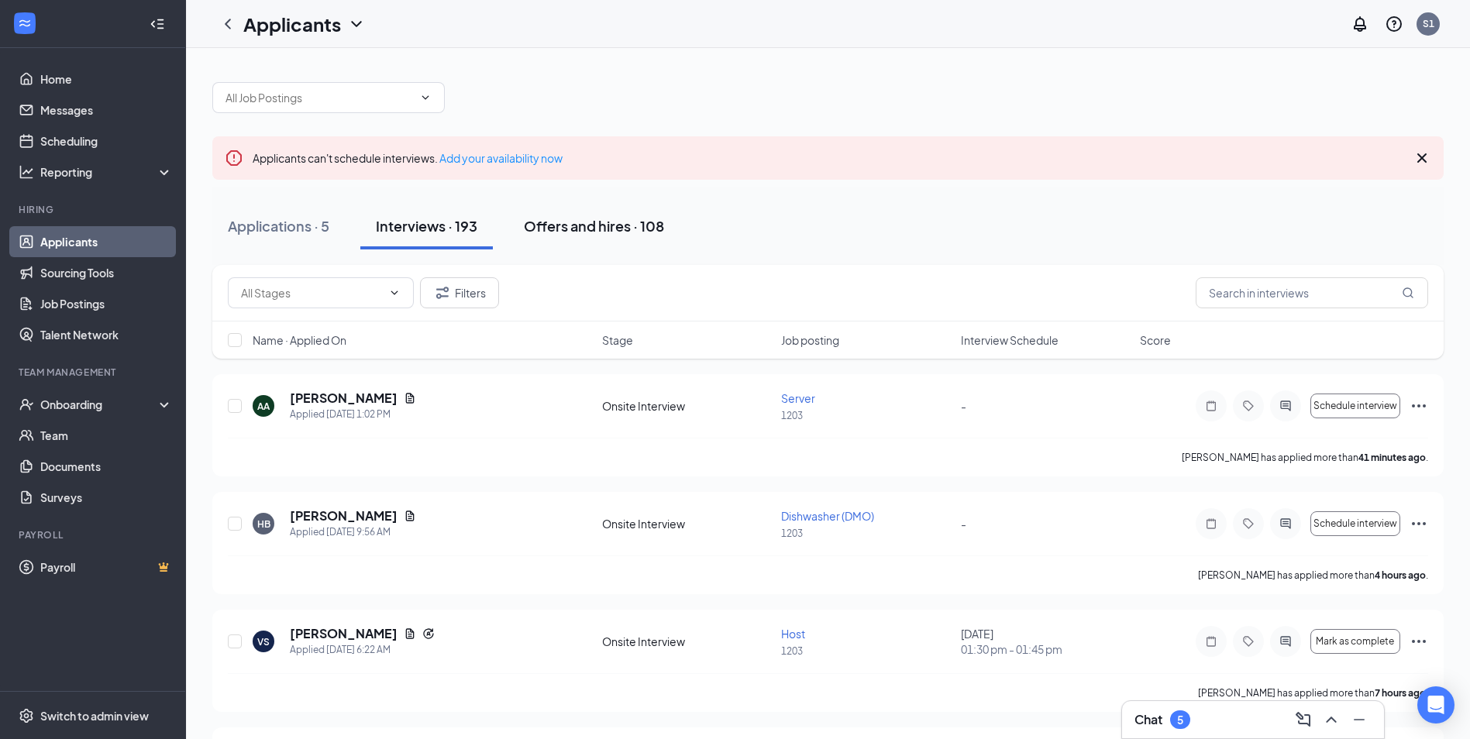
click at [576, 240] on button "Offers and hires · 108" at bounding box center [593, 226] width 171 height 46
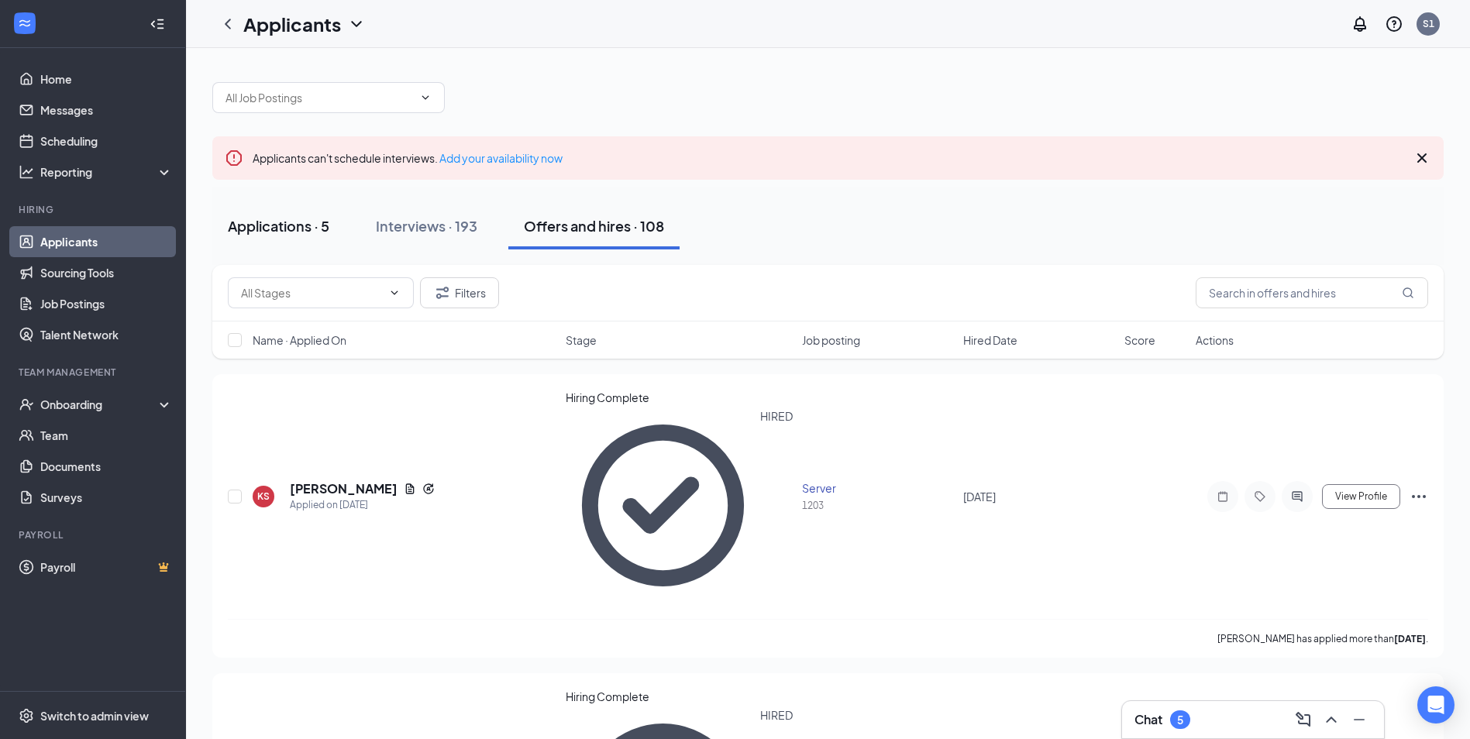
click at [253, 221] on div "Applications · 5" at bounding box center [278, 225] width 101 height 19
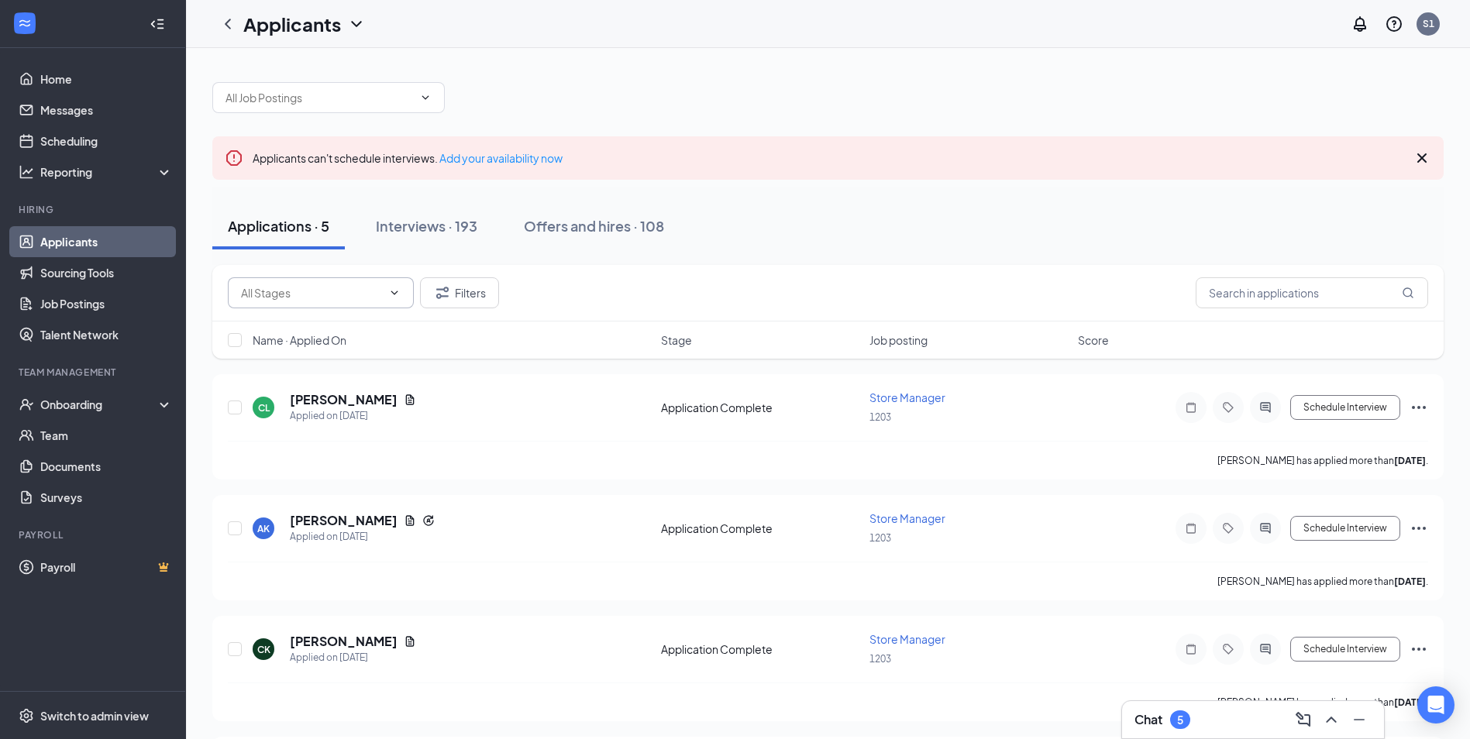
click at [303, 288] on input "text" at bounding box center [311, 292] width 141 height 17
click at [1274, 298] on input "text" at bounding box center [1311, 292] width 232 height 31
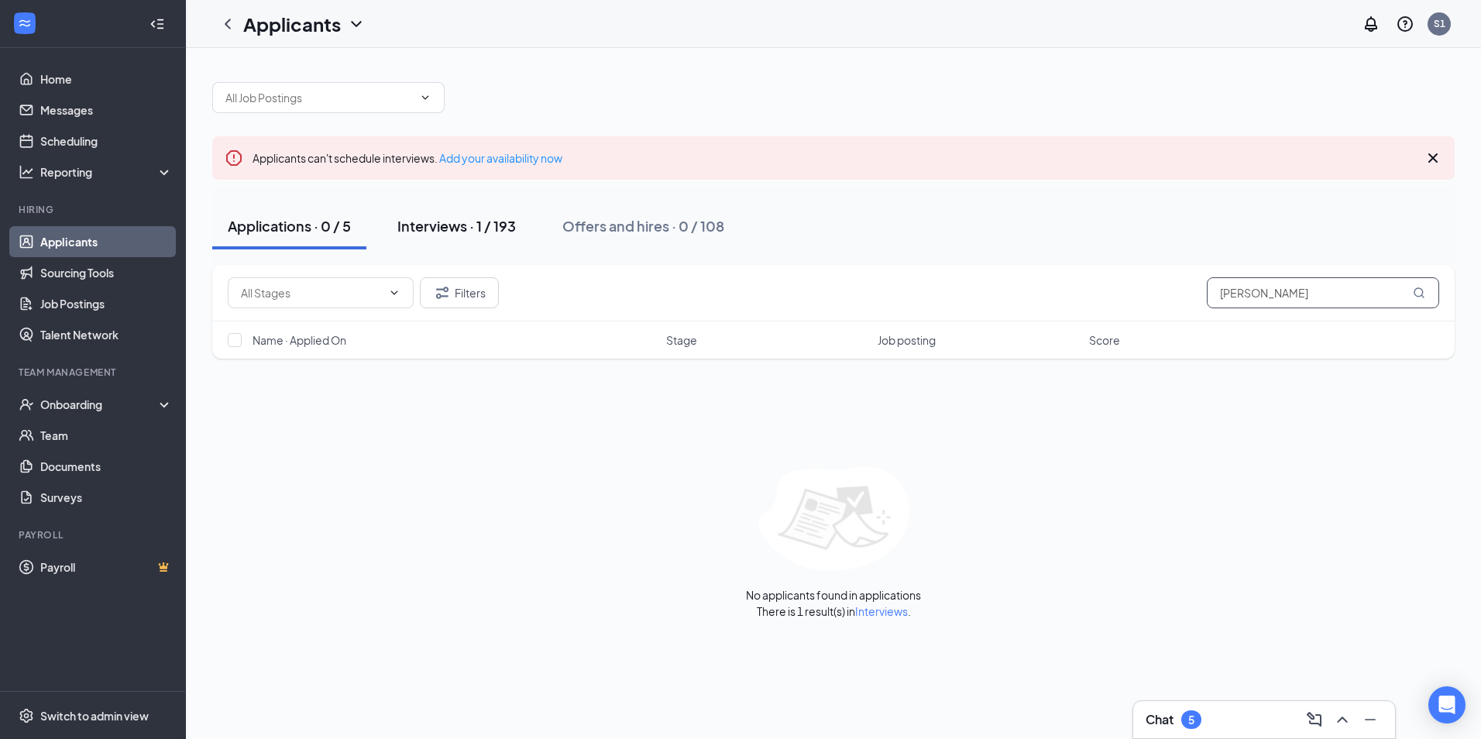
type input "[PERSON_NAME]"
click at [413, 222] on div "Interviews · 1 / 193" at bounding box center [456, 225] width 119 height 19
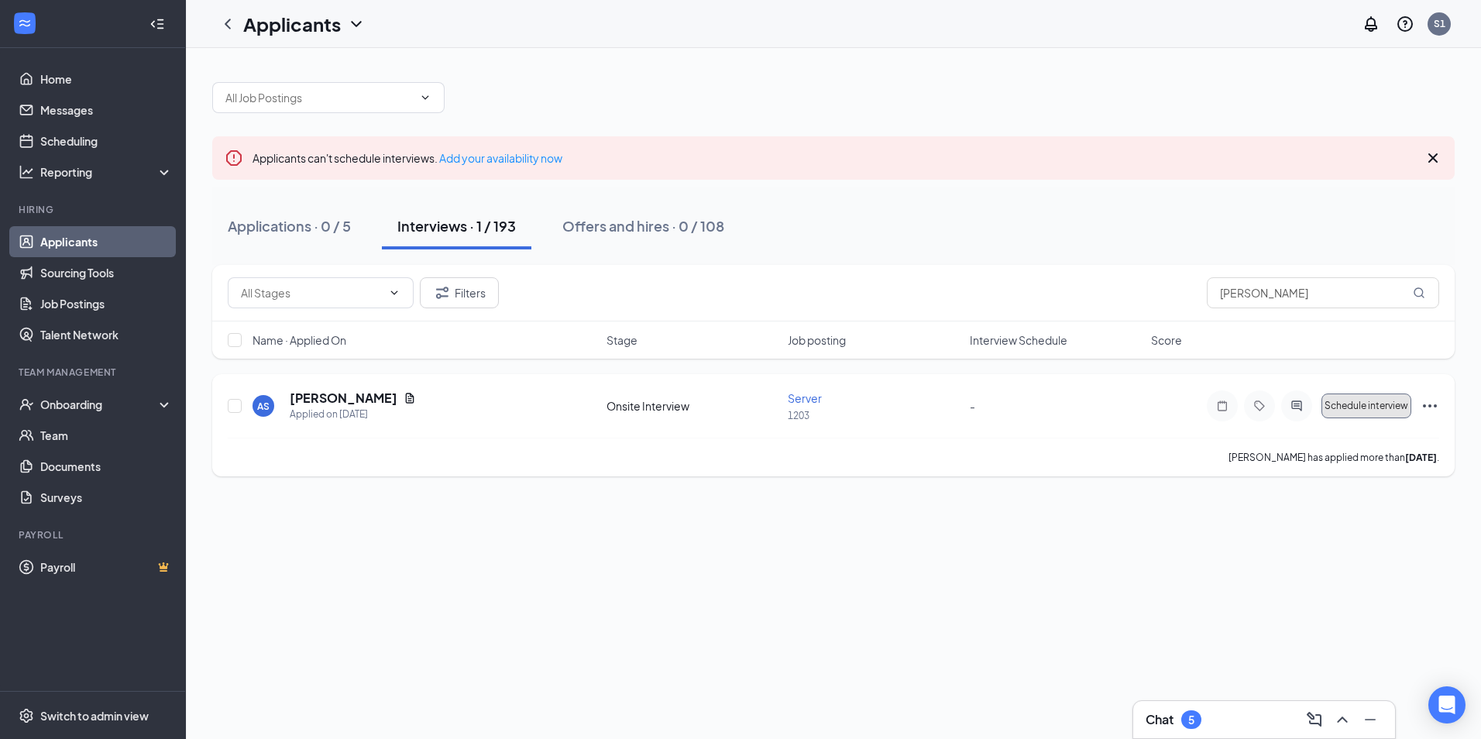
click at [1330, 398] on button "Schedule interview" at bounding box center [1367, 406] width 90 height 25
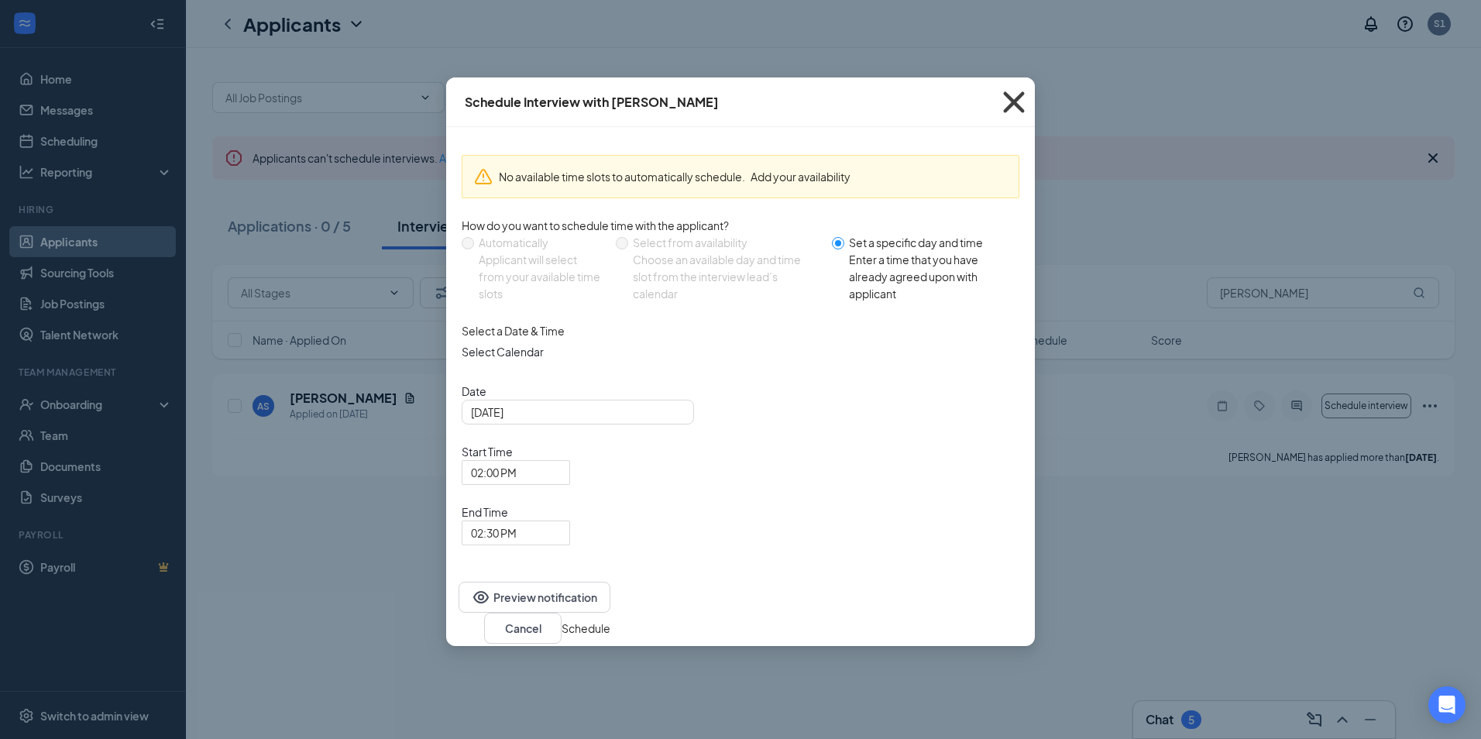
click at [1016, 101] on icon "Cross" at bounding box center [1013, 101] width 21 height 21
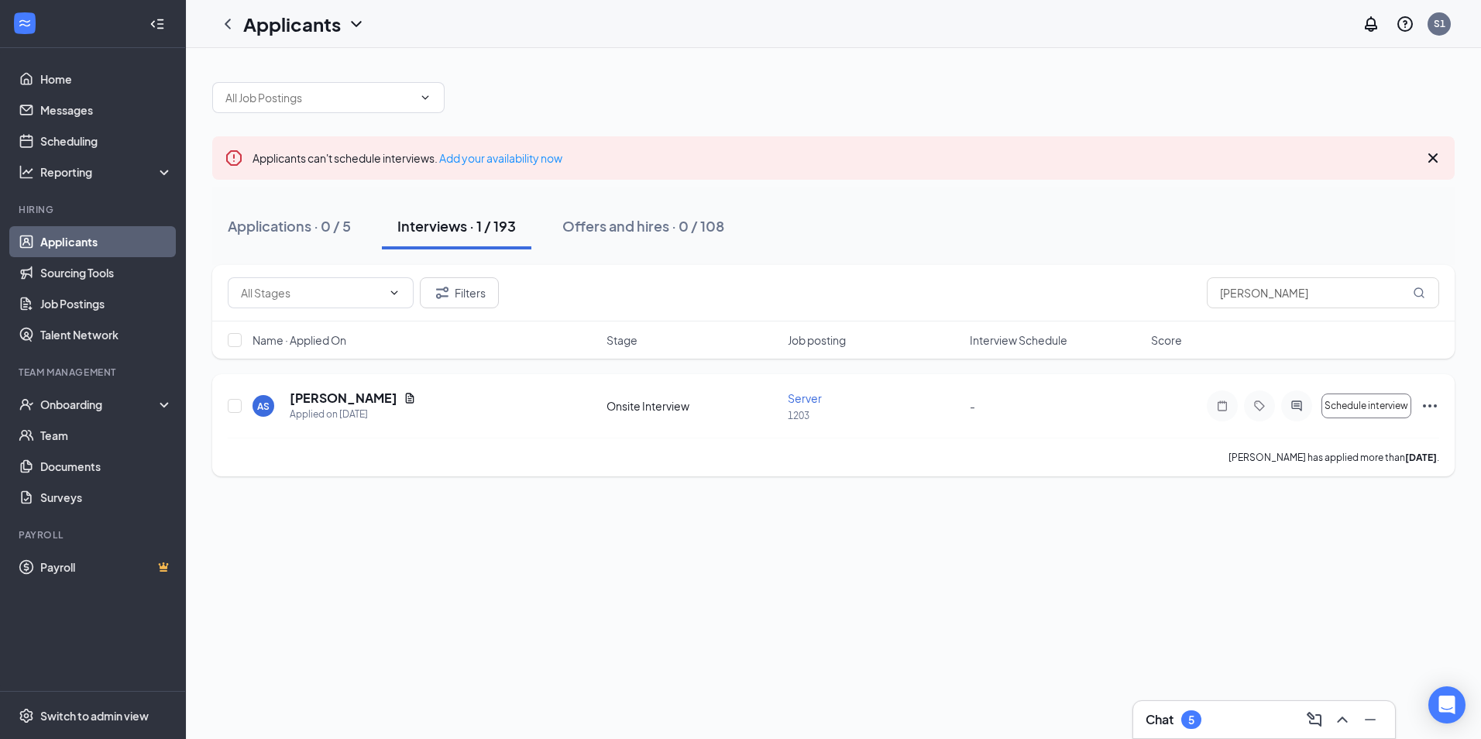
click at [621, 409] on div "Onsite Interview" at bounding box center [693, 405] width 172 height 15
click at [806, 397] on span "Server" at bounding box center [805, 398] width 34 height 14
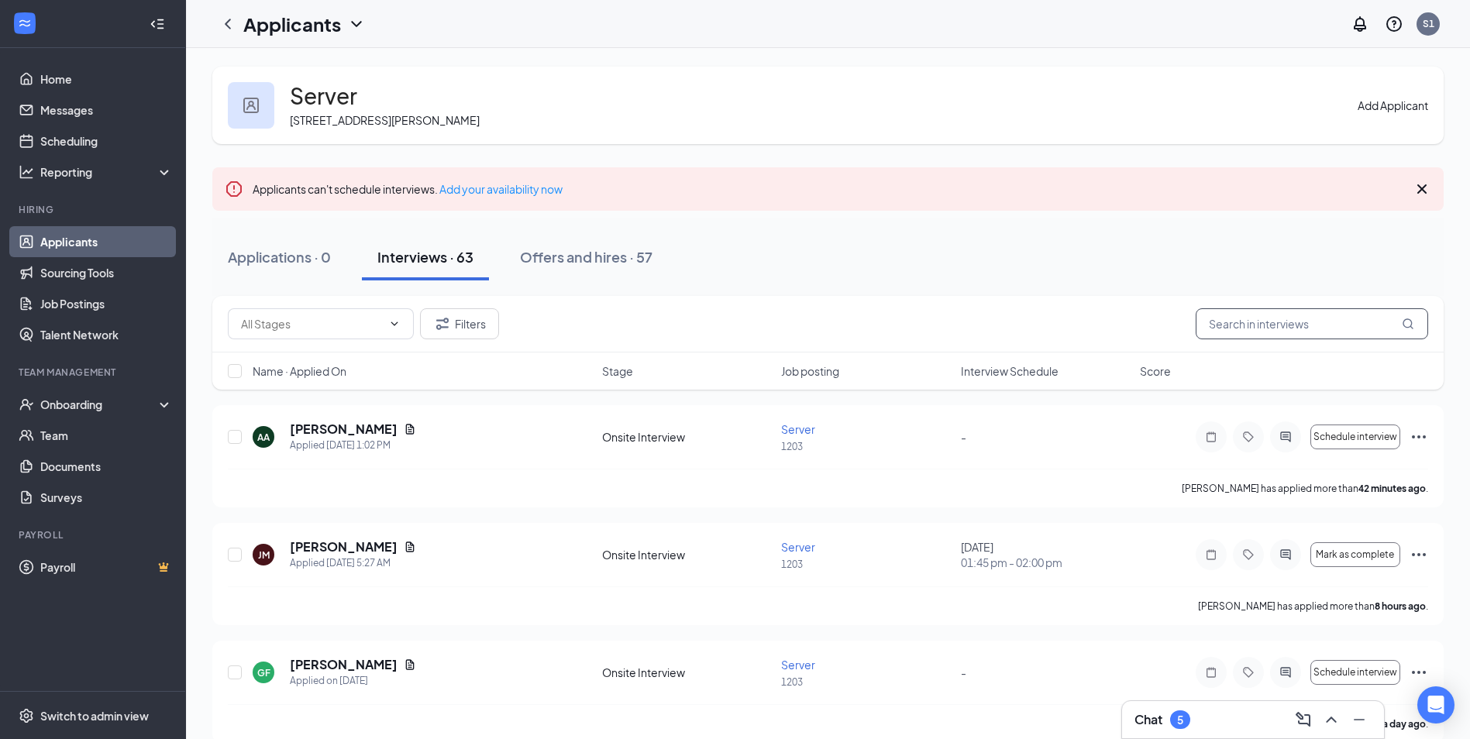
click at [1253, 319] on input "text" at bounding box center [1311, 323] width 232 height 31
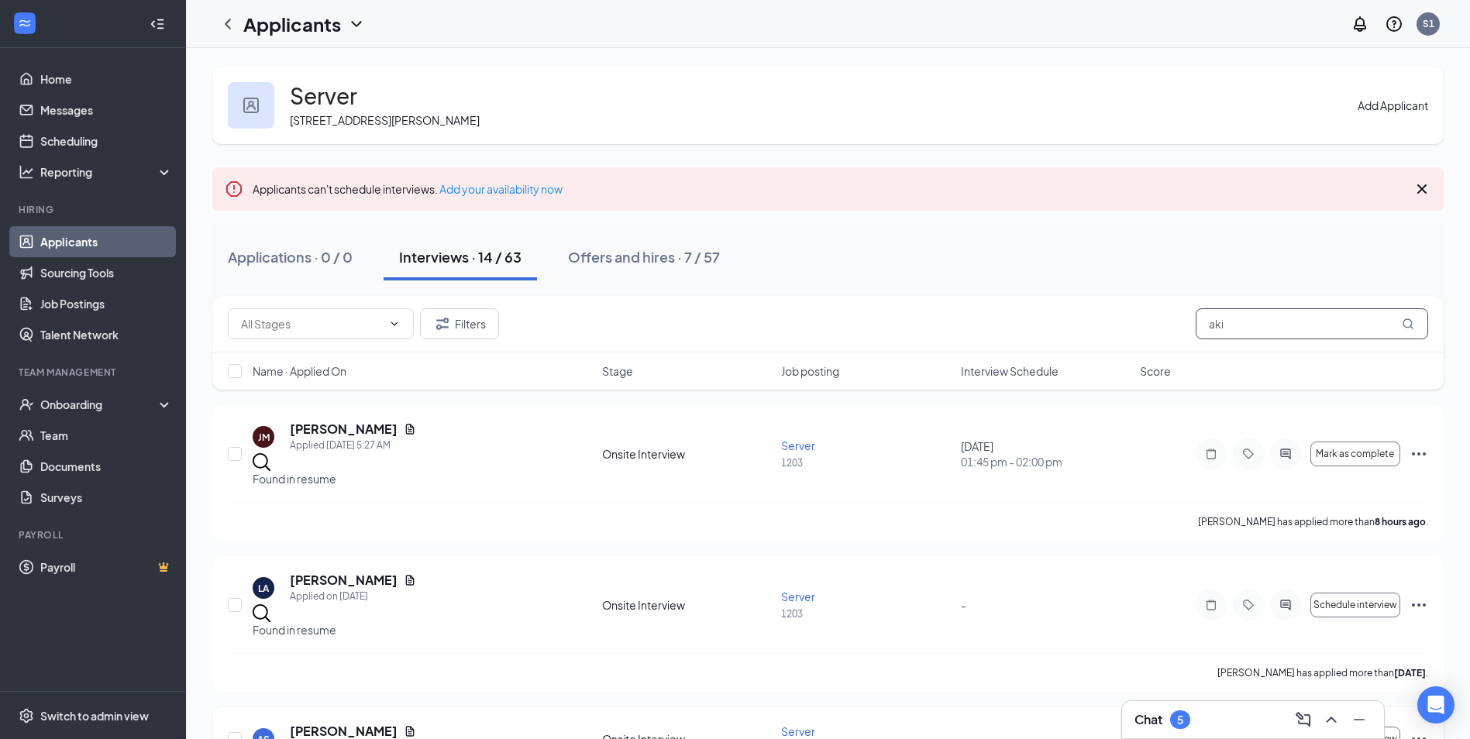
type input "aki"
click at [342, 740] on div "Applied on [DATE]" at bounding box center [353, 747] width 126 height 15
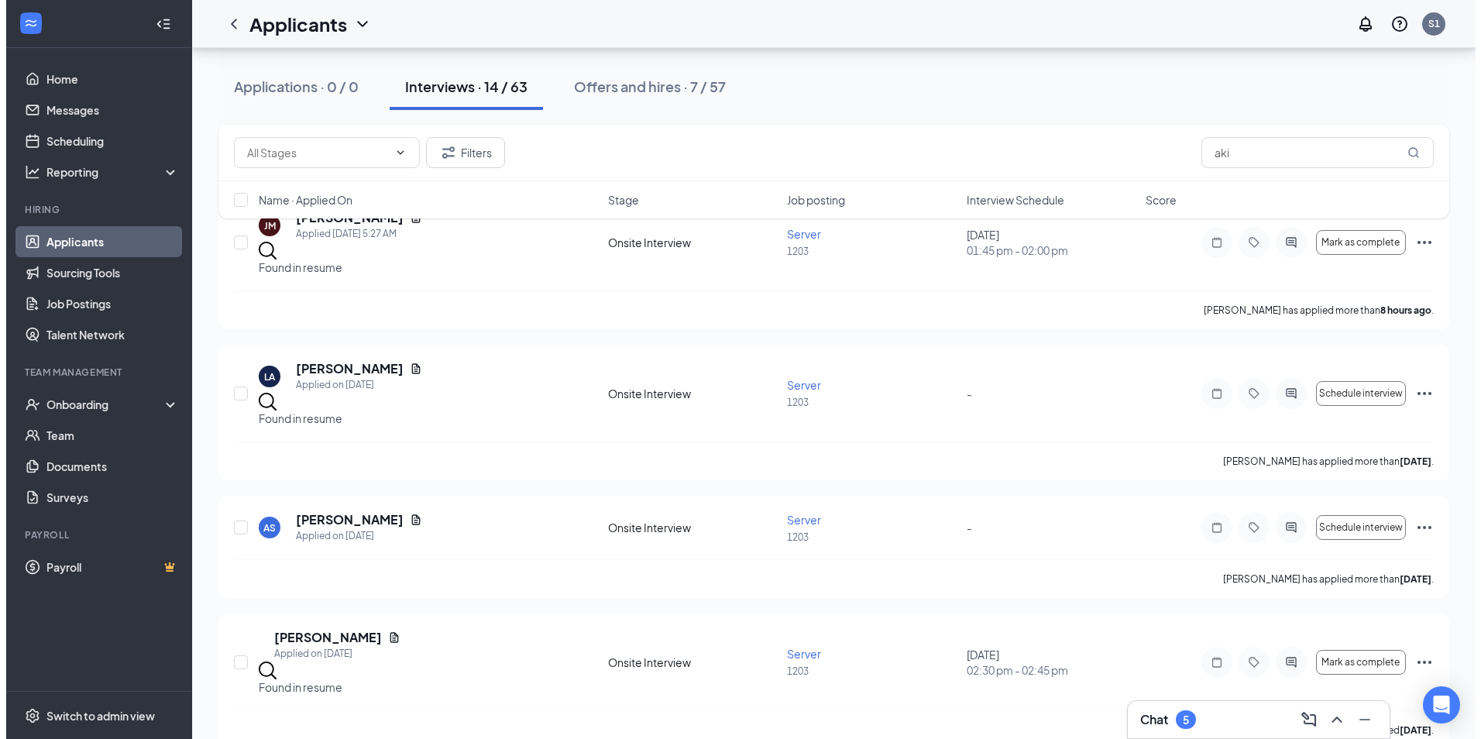
scroll to position [232, 0]
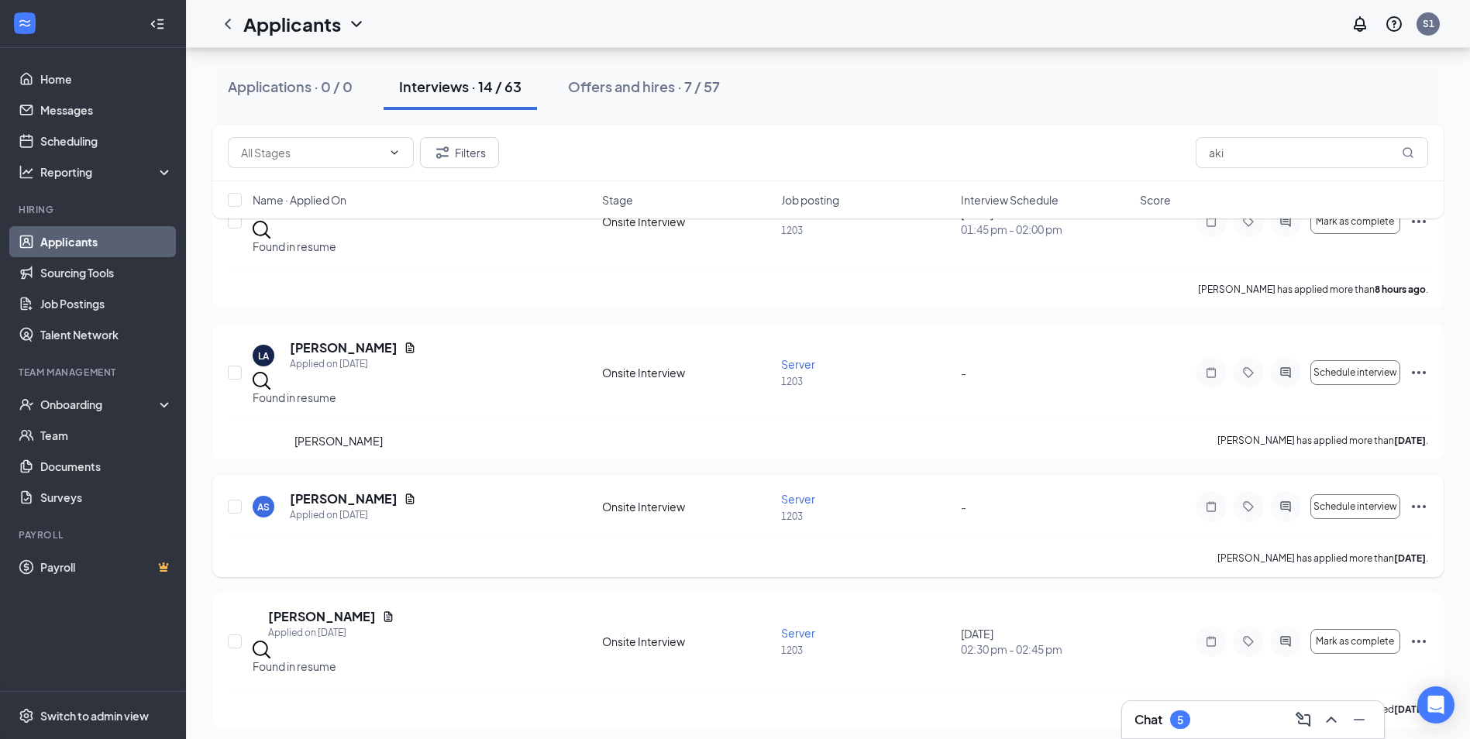
click at [342, 490] on h5 "[PERSON_NAME]" at bounding box center [344, 498] width 108 height 17
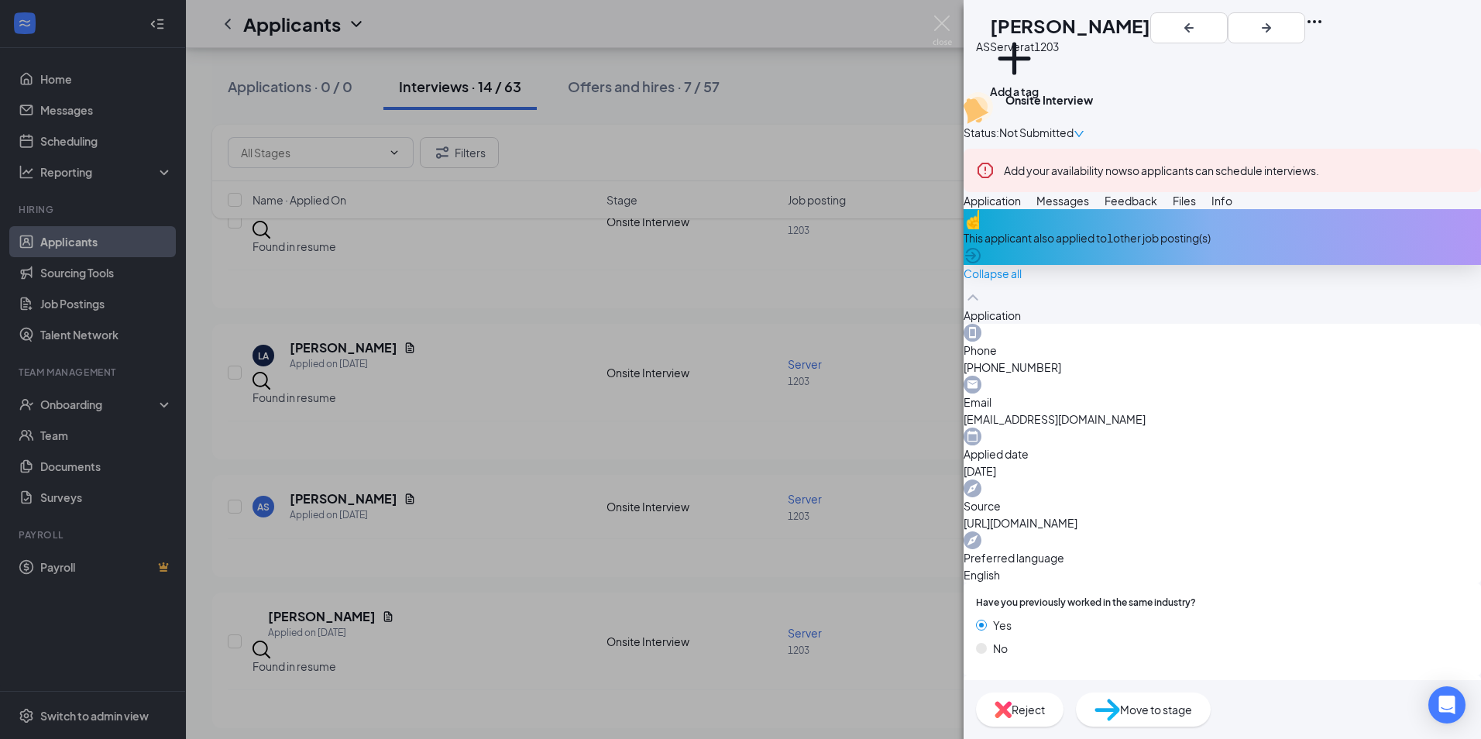
click at [1233, 208] on span "Info" at bounding box center [1222, 201] width 21 height 14
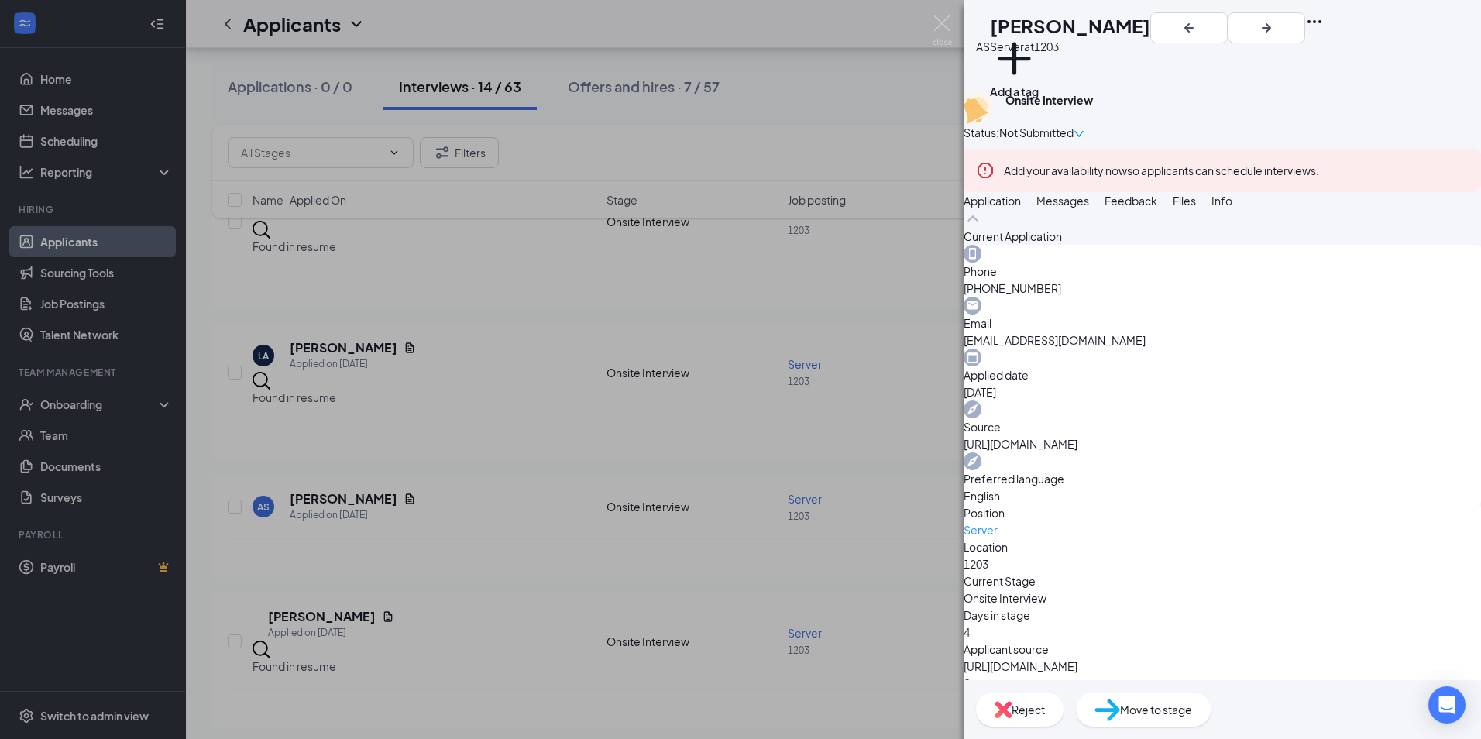
click at [1021, 208] on span "Application" at bounding box center [992, 201] width 57 height 14
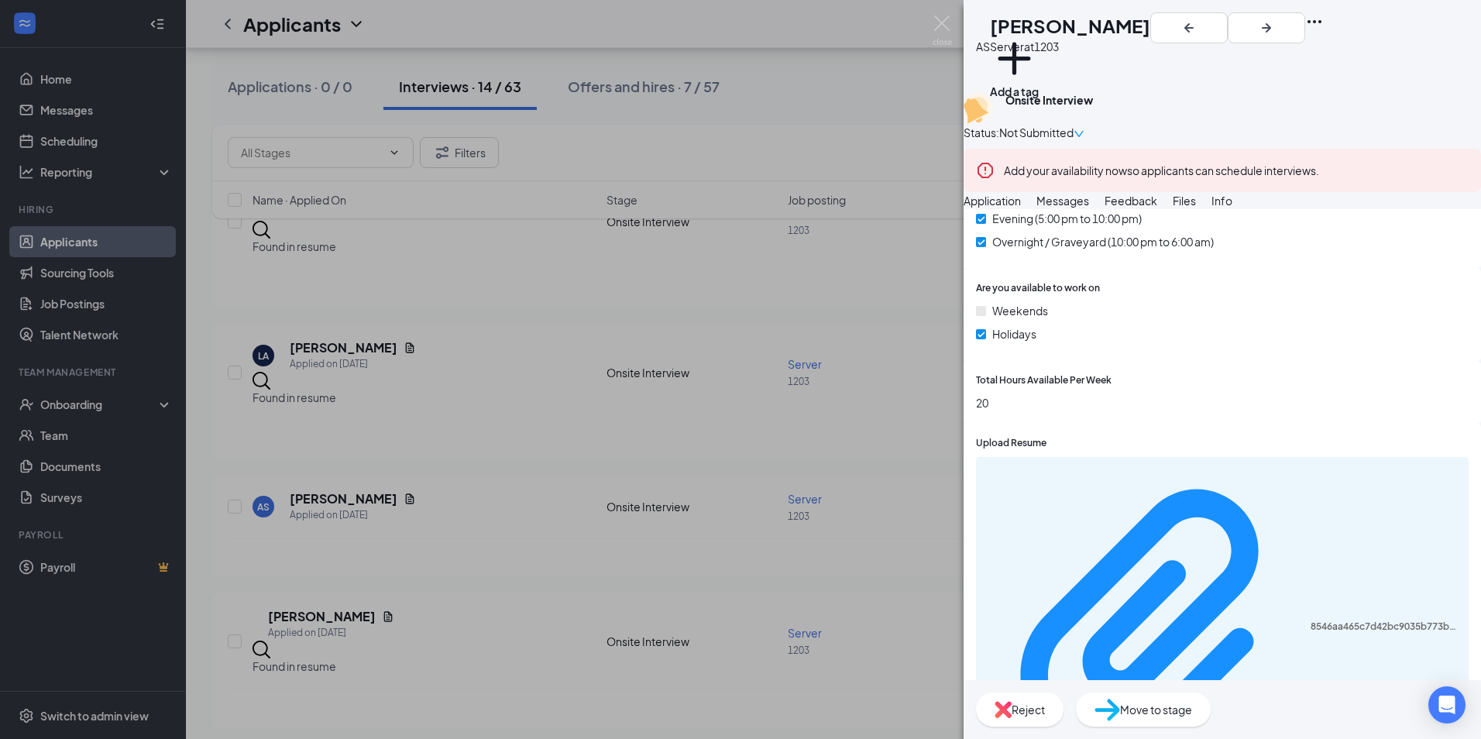
scroll to position [757, 0]
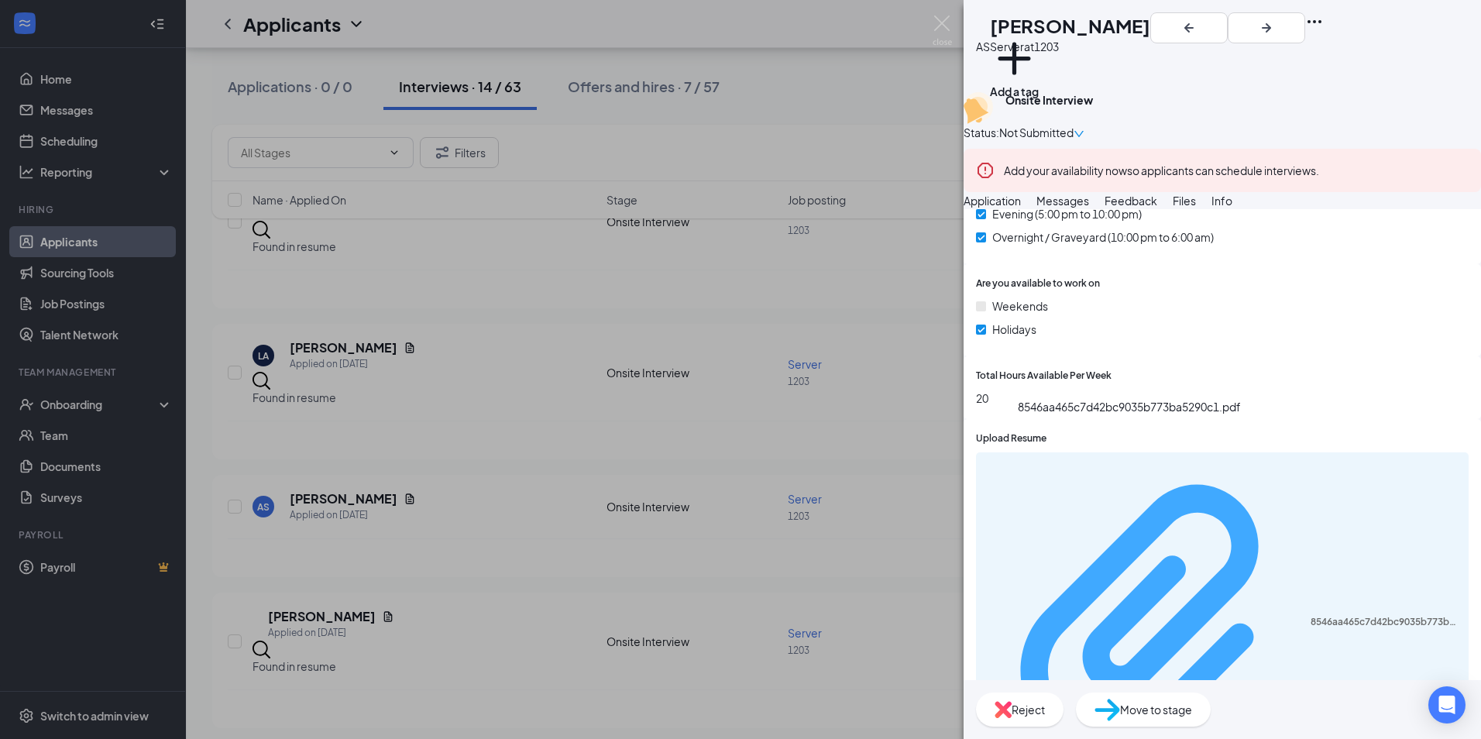
click at [1311, 616] on div "8546aa465c7d42bc9035b773ba5290c1.pdf" at bounding box center [1385, 622] width 149 height 12
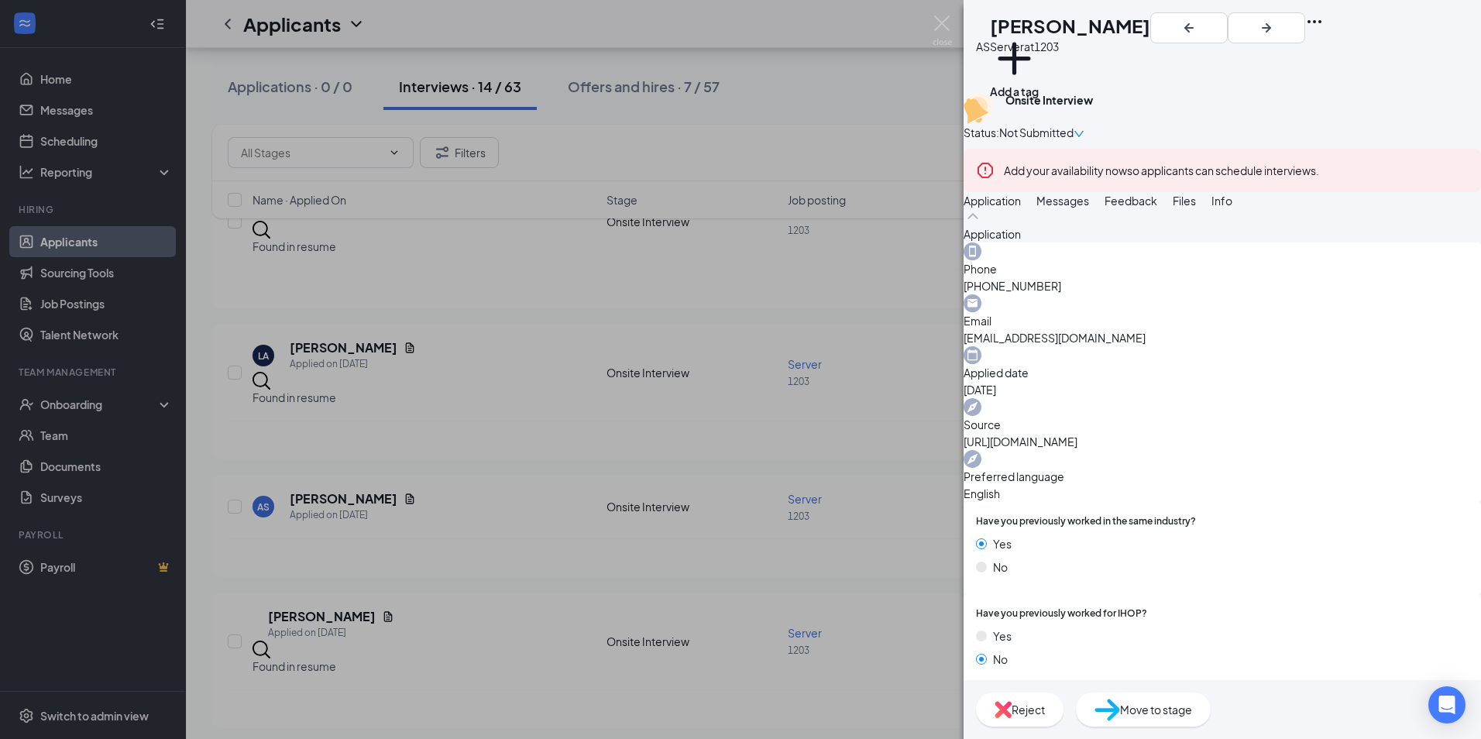
scroll to position [0, 0]
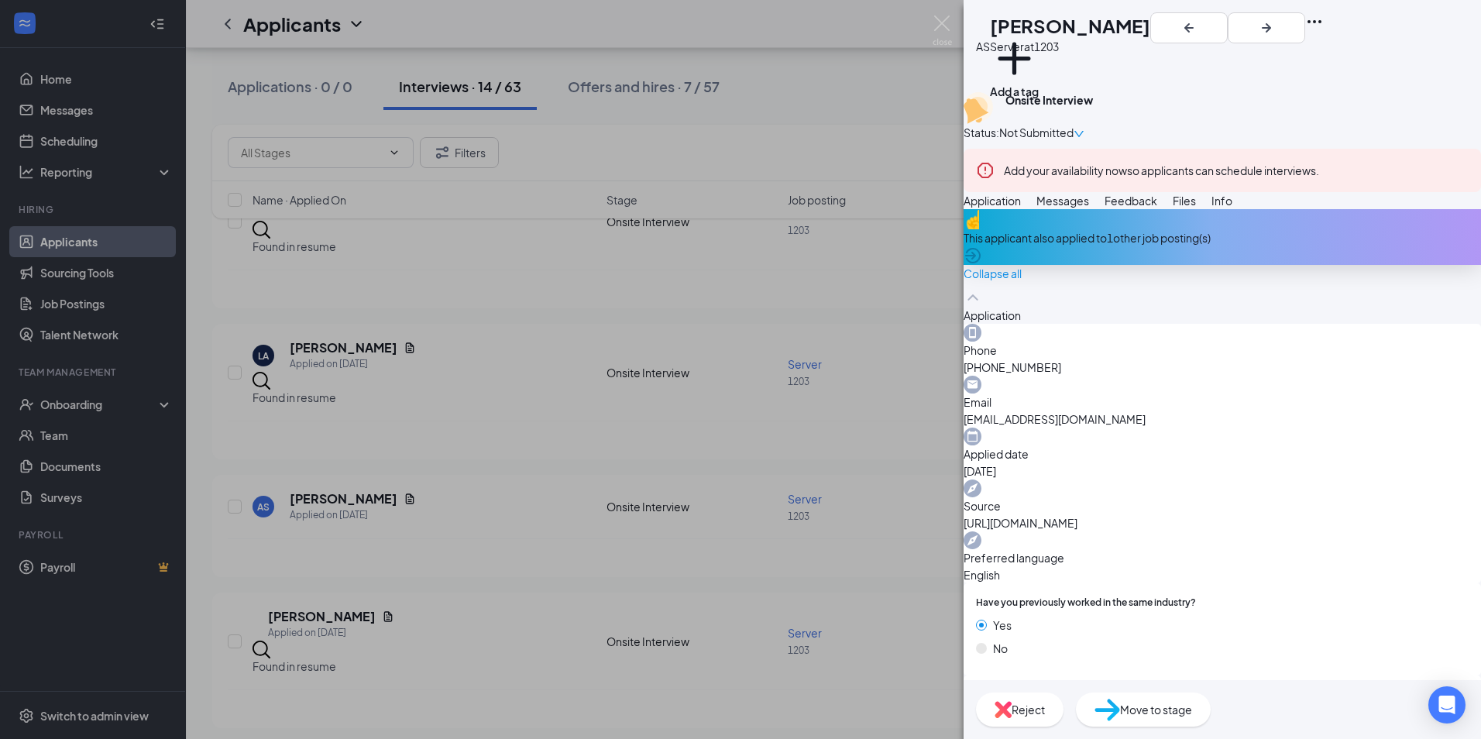
click at [1324, 26] on icon "Ellipses" at bounding box center [1314, 21] width 19 height 19
click at [1357, 65] on link "View full application" at bounding box center [1375, 61] width 167 height 15
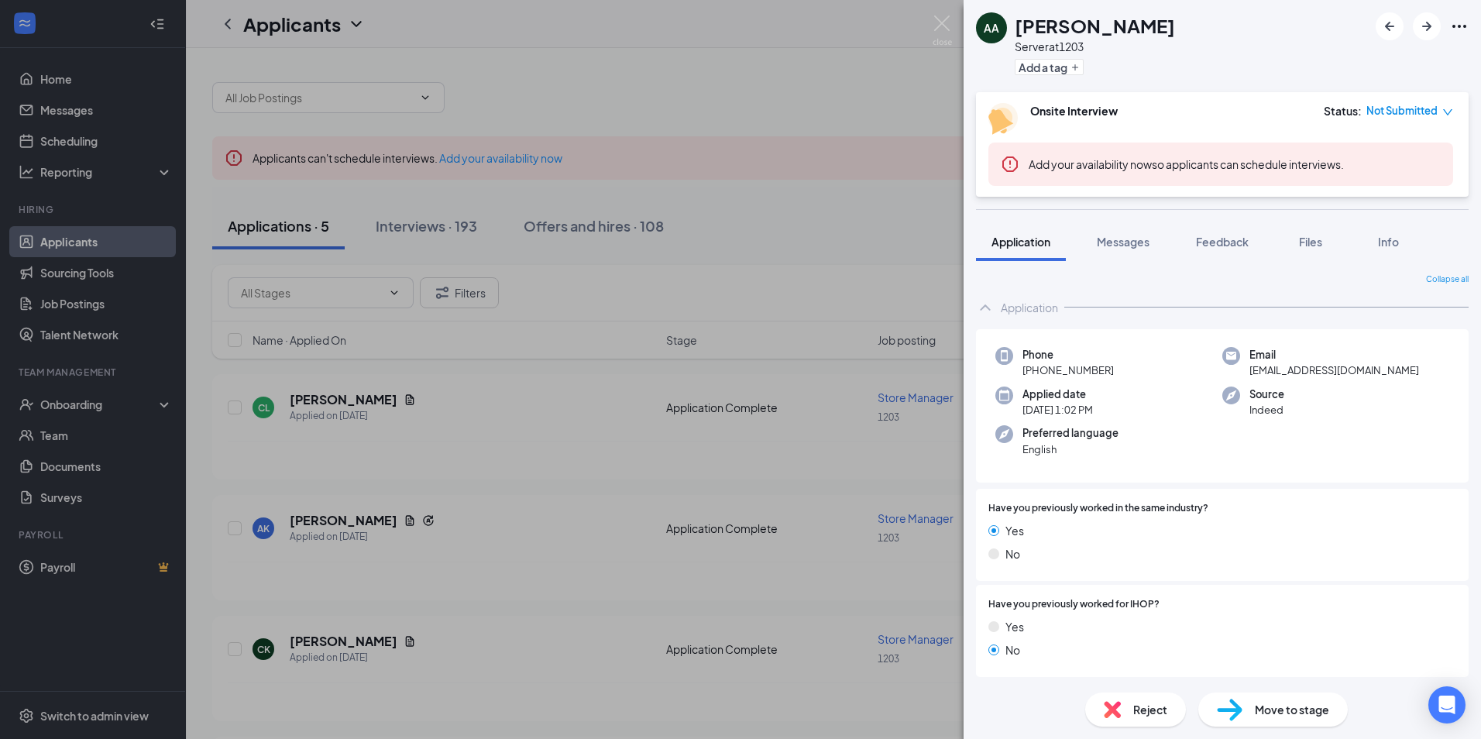
click at [1446, 18] on div at bounding box center [1422, 26] width 93 height 28
click at [1454, 29] on icon "Ellipses" at bounding box center [1459, 26] width 19 height 19
click at [1235, 50] on div "AA [PERSON_NAME] Server at 1203 Add a tag" at bounding box center [1223, 46] width 518 height 92
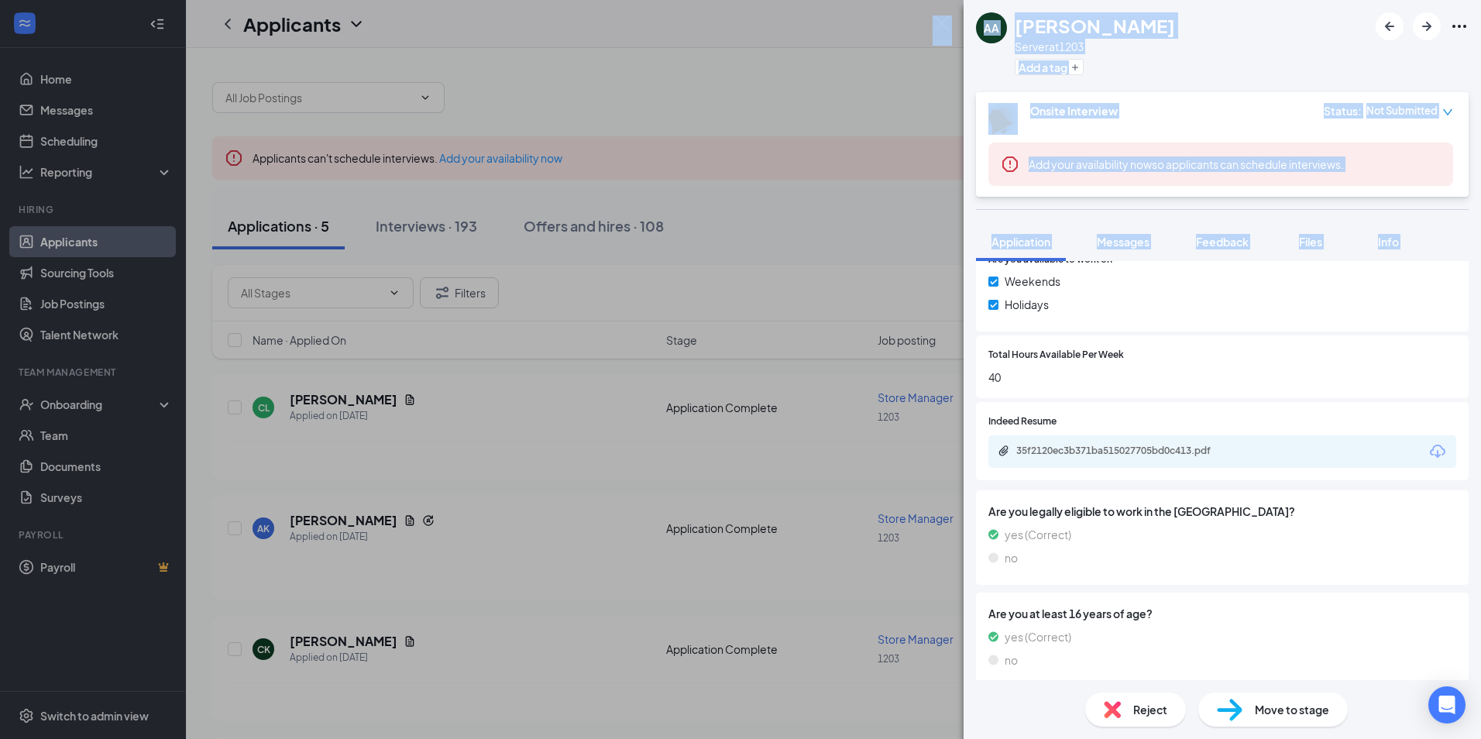
scroll to position [714, 0]
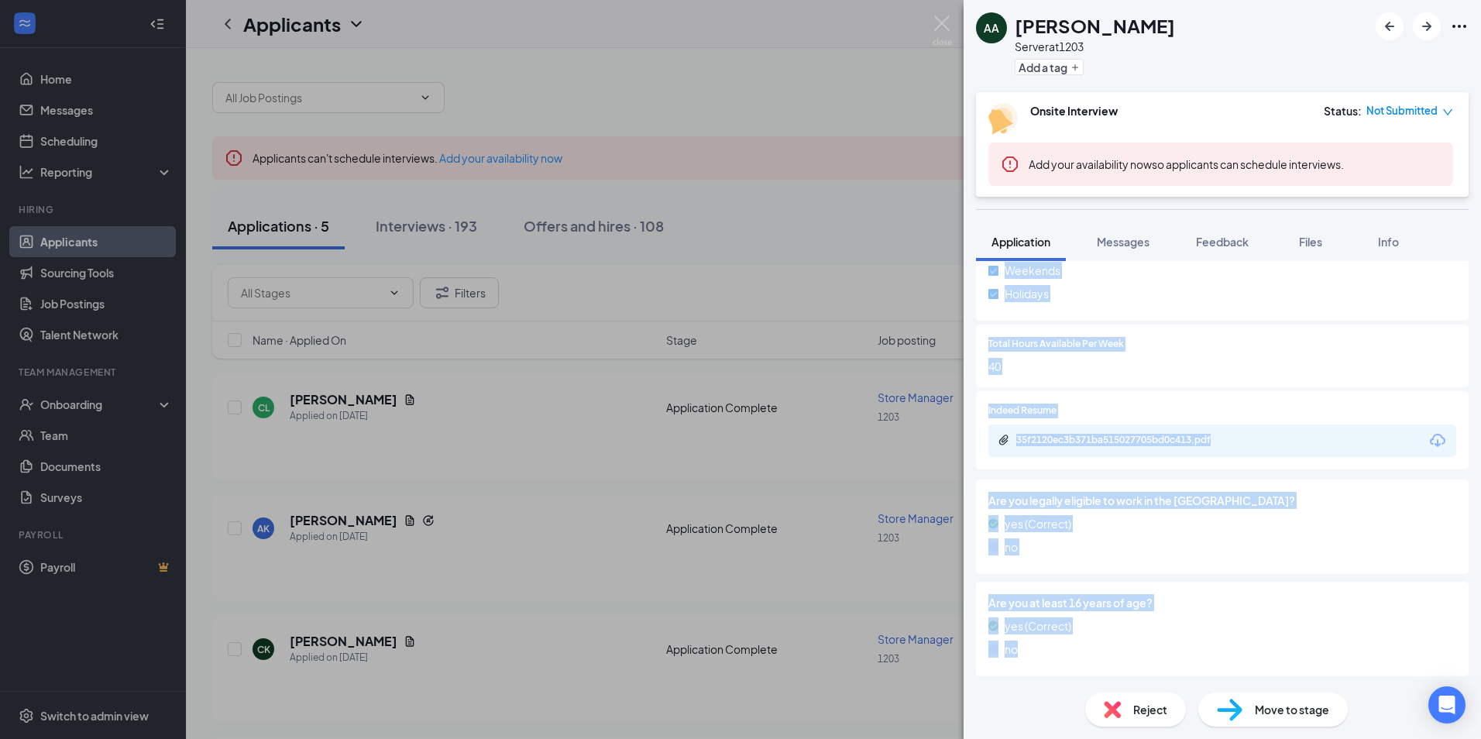
drag, startPoint x: 1013, startPoint y: 332, endPoint x: 1448, endPoint y: 645, distance: 536.7
click at [1448, 645] on div "Phone [PHONE_NUMBER] Email [EMAIL_ADDRESS][DOMAIN_NAME] Applied date [DATE] 1:0…" at bounding box center [1222, 148] width 493 height 1064
drag, startPoint x: 1448, startPoint y: 645, endPoint x: 1417, endPoint y: 609, distance: 47.8
click at [1417, 609] on span "Are you at least 16 years of age?" at bounding box center [1223, 602] width 468 height 17
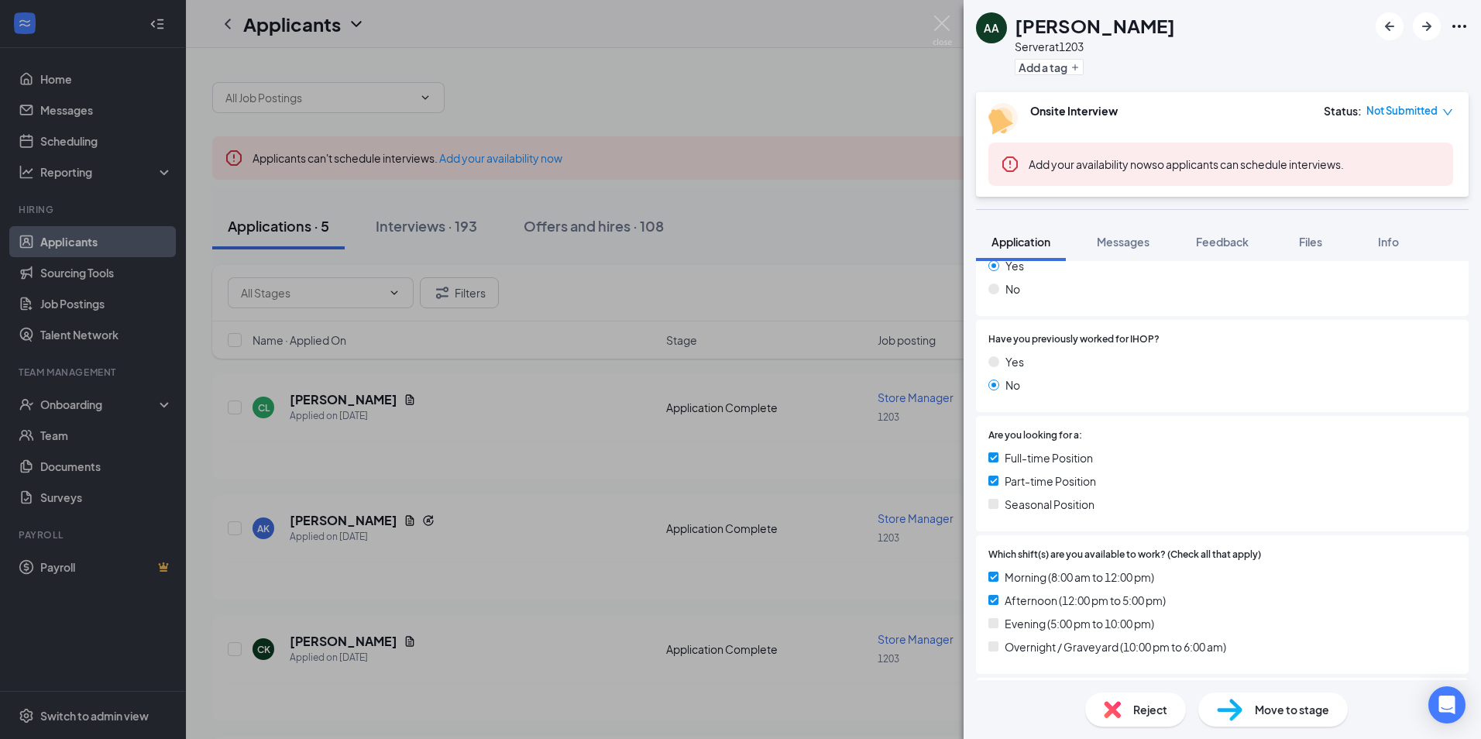
scroll to position [0, 0]
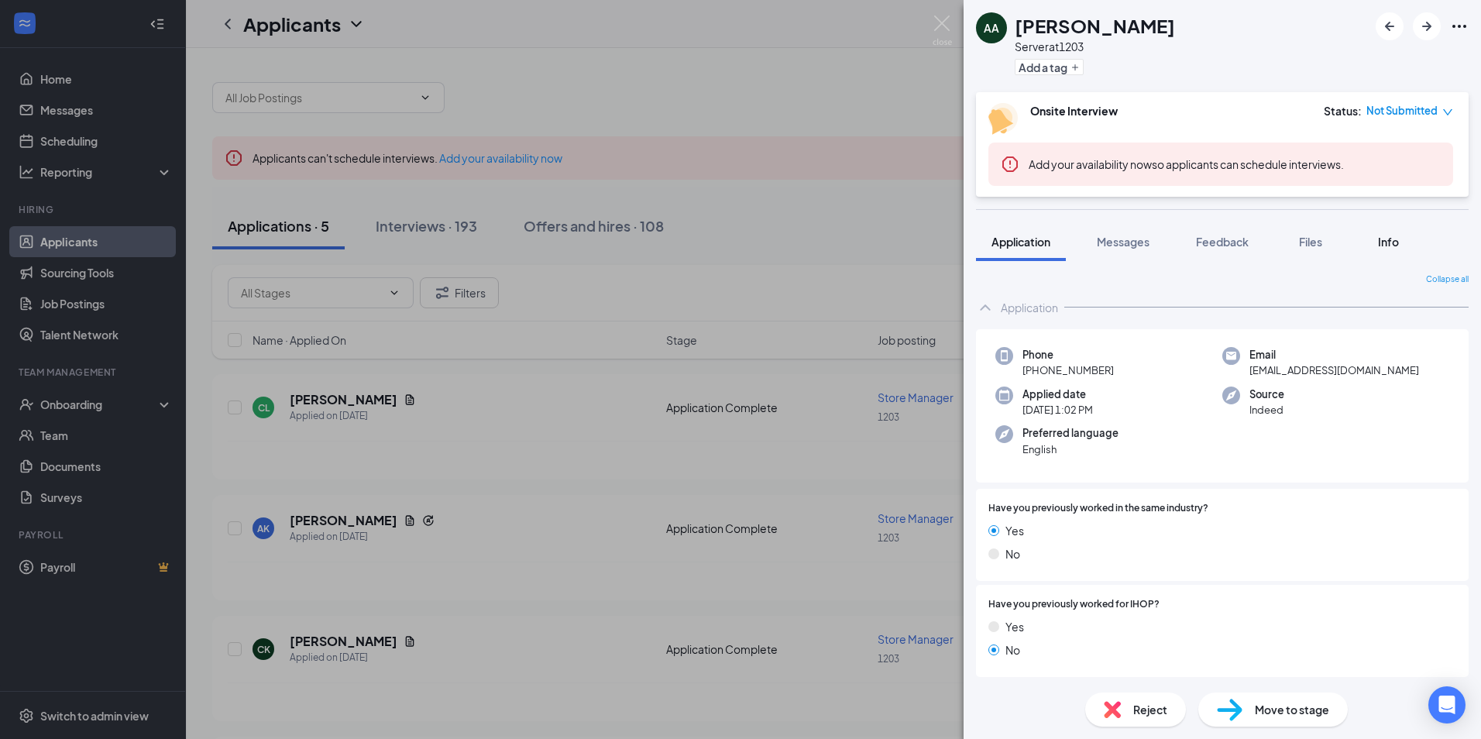
click at [1381, 242] on span "Info" at bounding box center [1388, 242] width 21 height 14
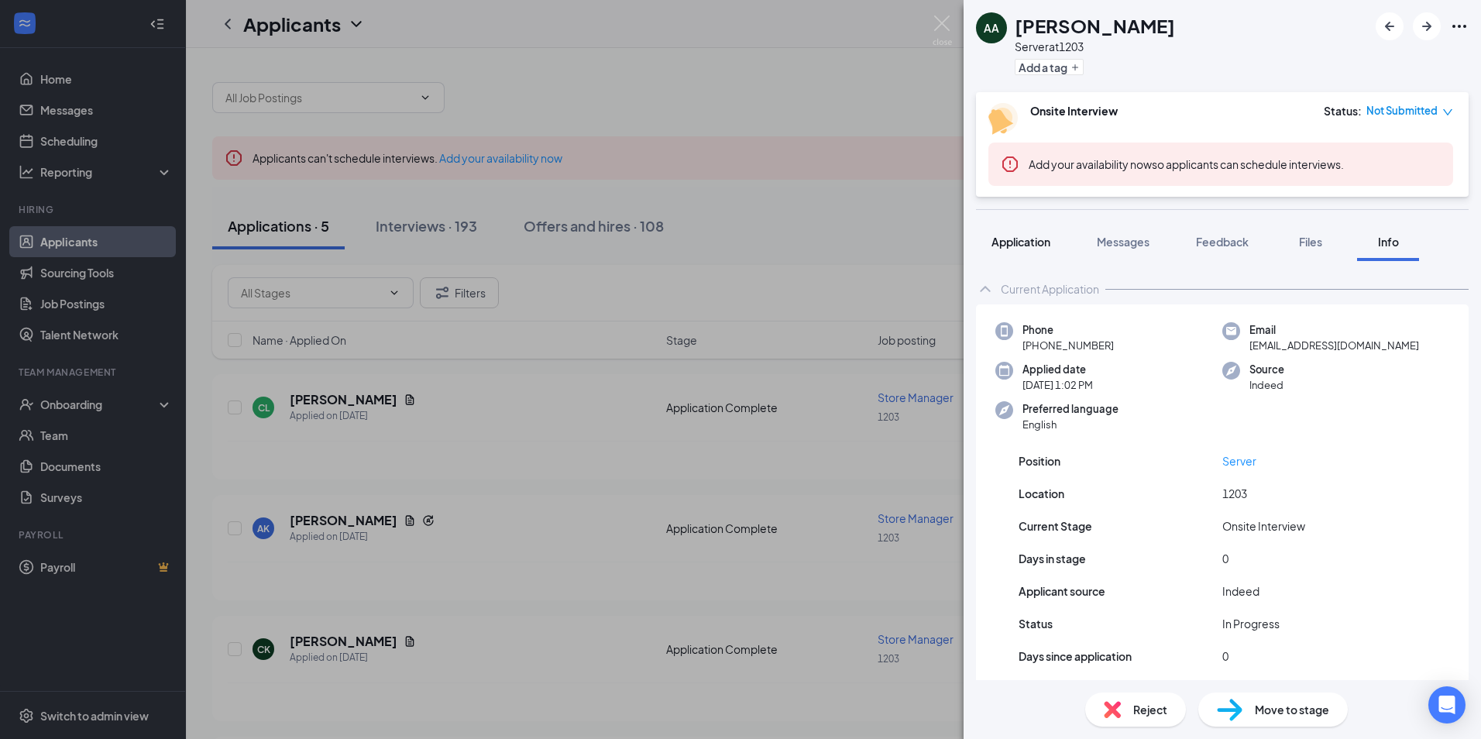
click at [1044, 253] on button "Application" at bounding box center [1021, 241] width 90 height 39
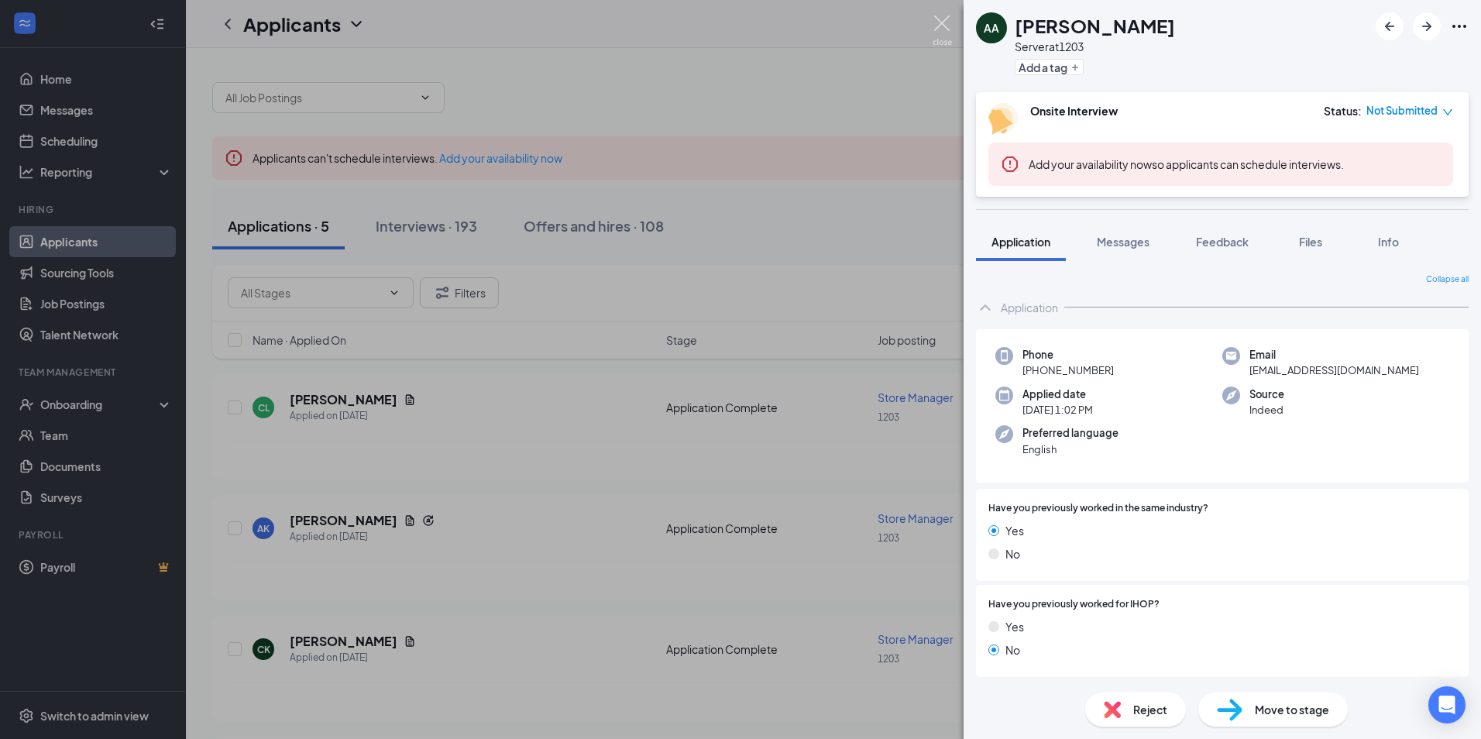
click at [945, 21] on img at bounding box center [942, 30] width 19 height 30
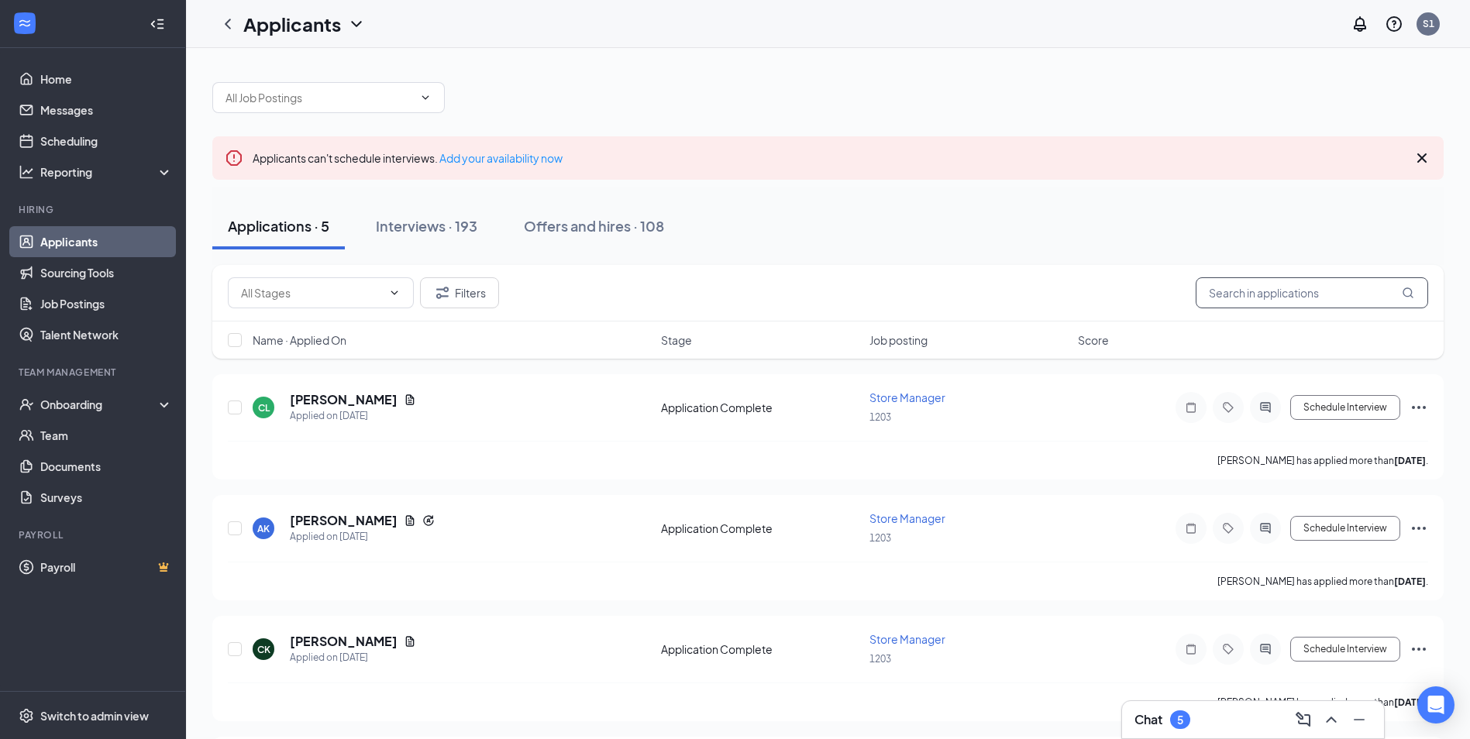
click at [1261, 292] on input "text" at bounding box center [1311, 292] width 232 height 31
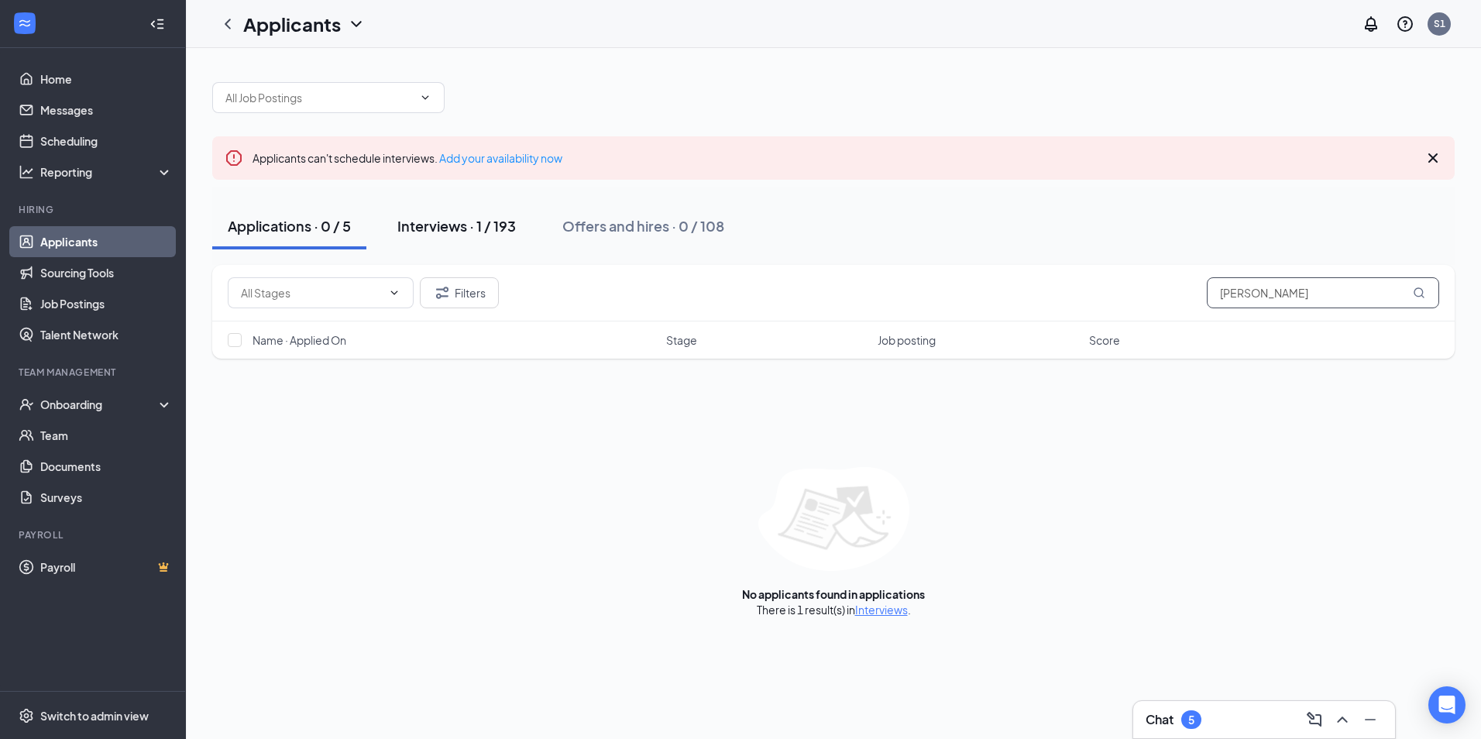
type input "[PERSON_NAME]"
click at [417, 228] on div "Interviews · 1 / 193" at bounding box center [456, 225] width 119 height 19
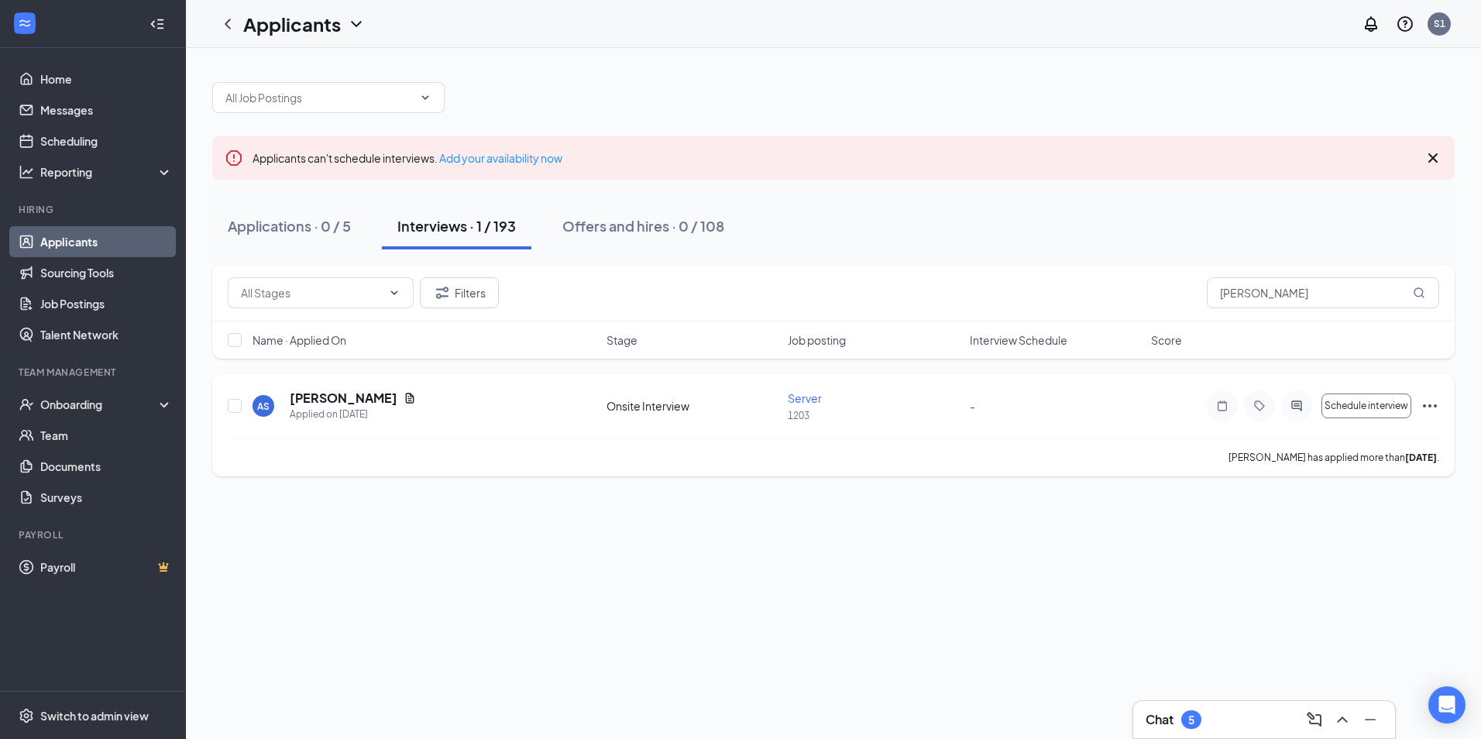
click at [1423, 405] on icon "Ellipses" at bounding box center [1430, 406] width 19 height 19
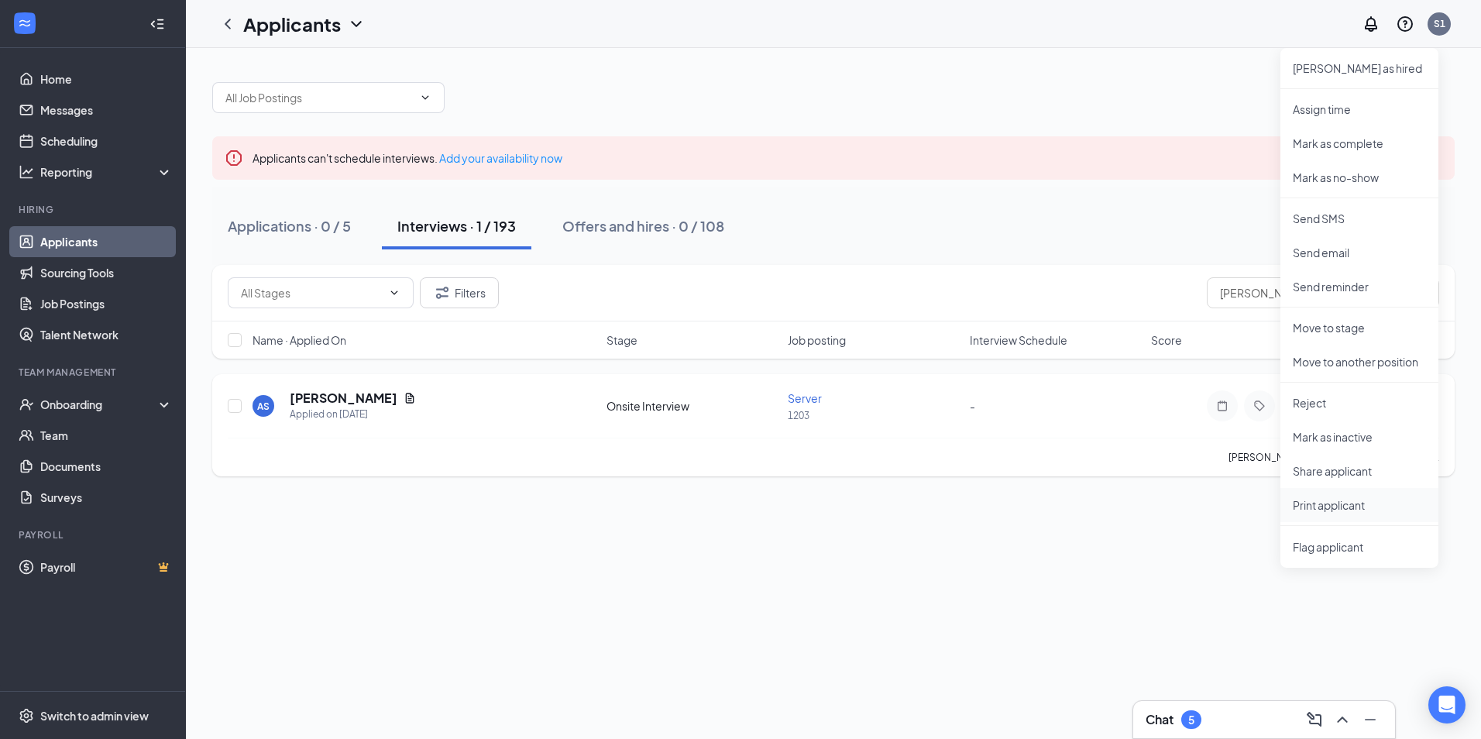
click at [1367, 508] on p "Print applicant" at bounding box center [1359, 504] width 133 height 15
